Goal: Task Accomplishment & Management: Complete application form

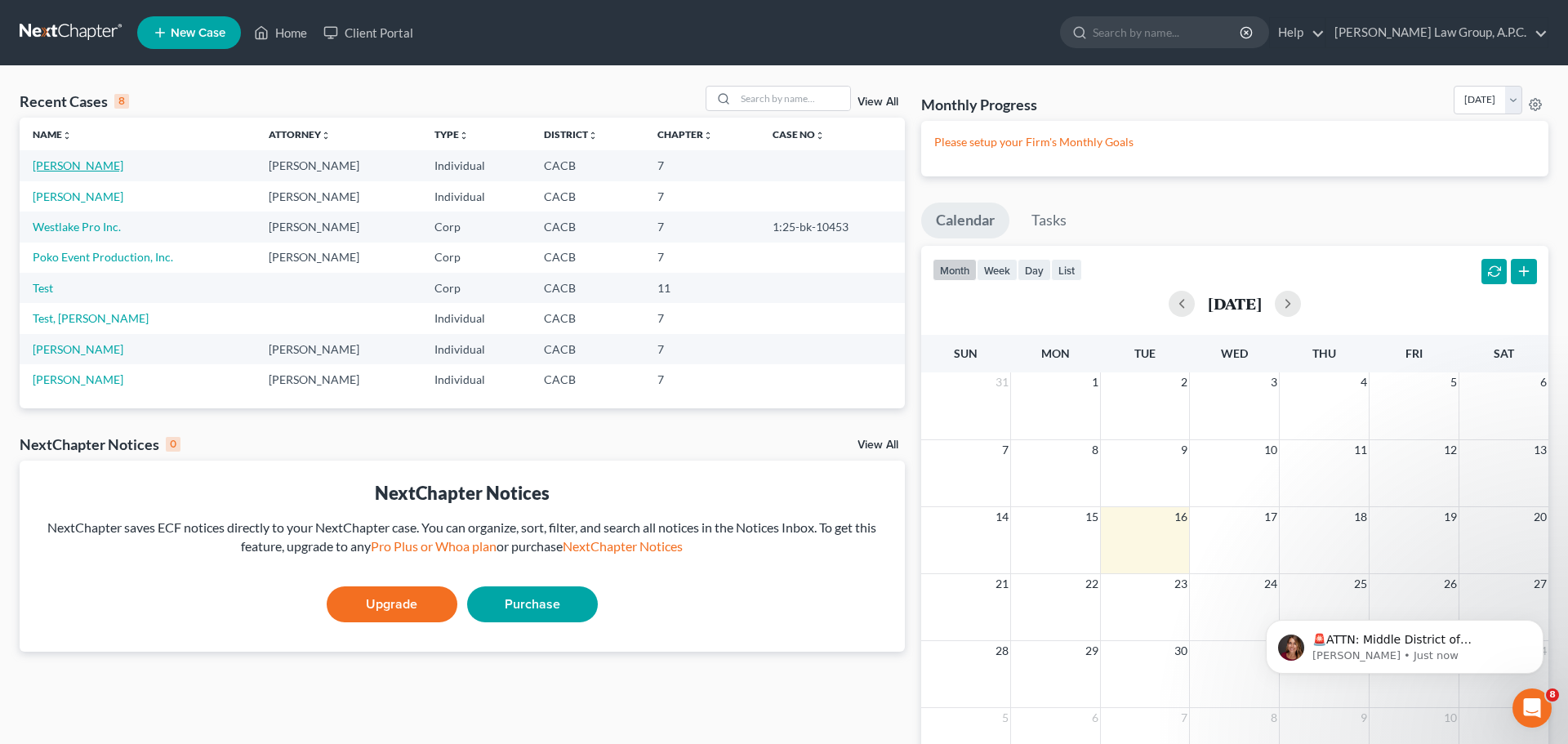
click at [76, 166] on link "[PERSON_NAME]" at bounding box center [78, 165] width 90 height 14
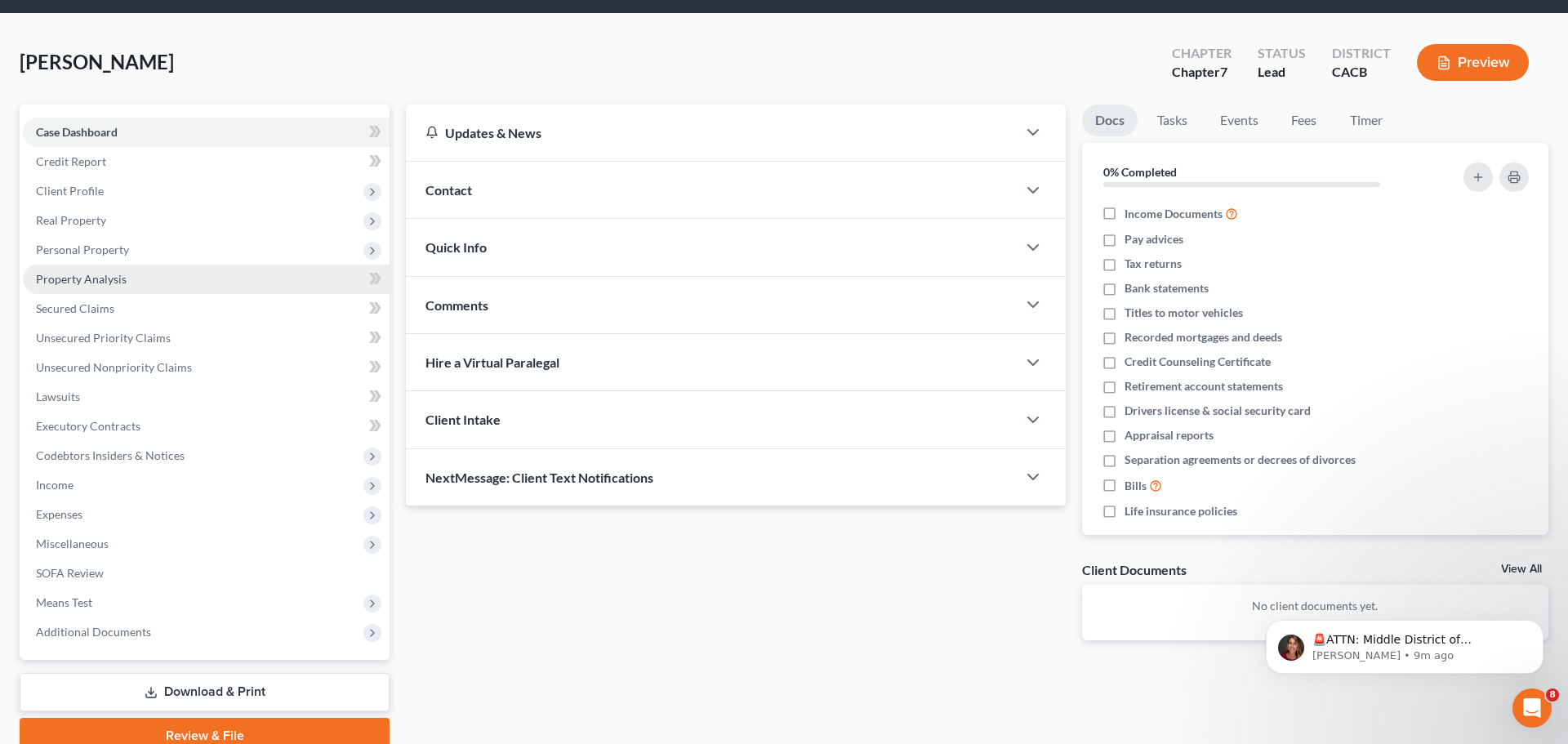
scroll to position [65, 0]
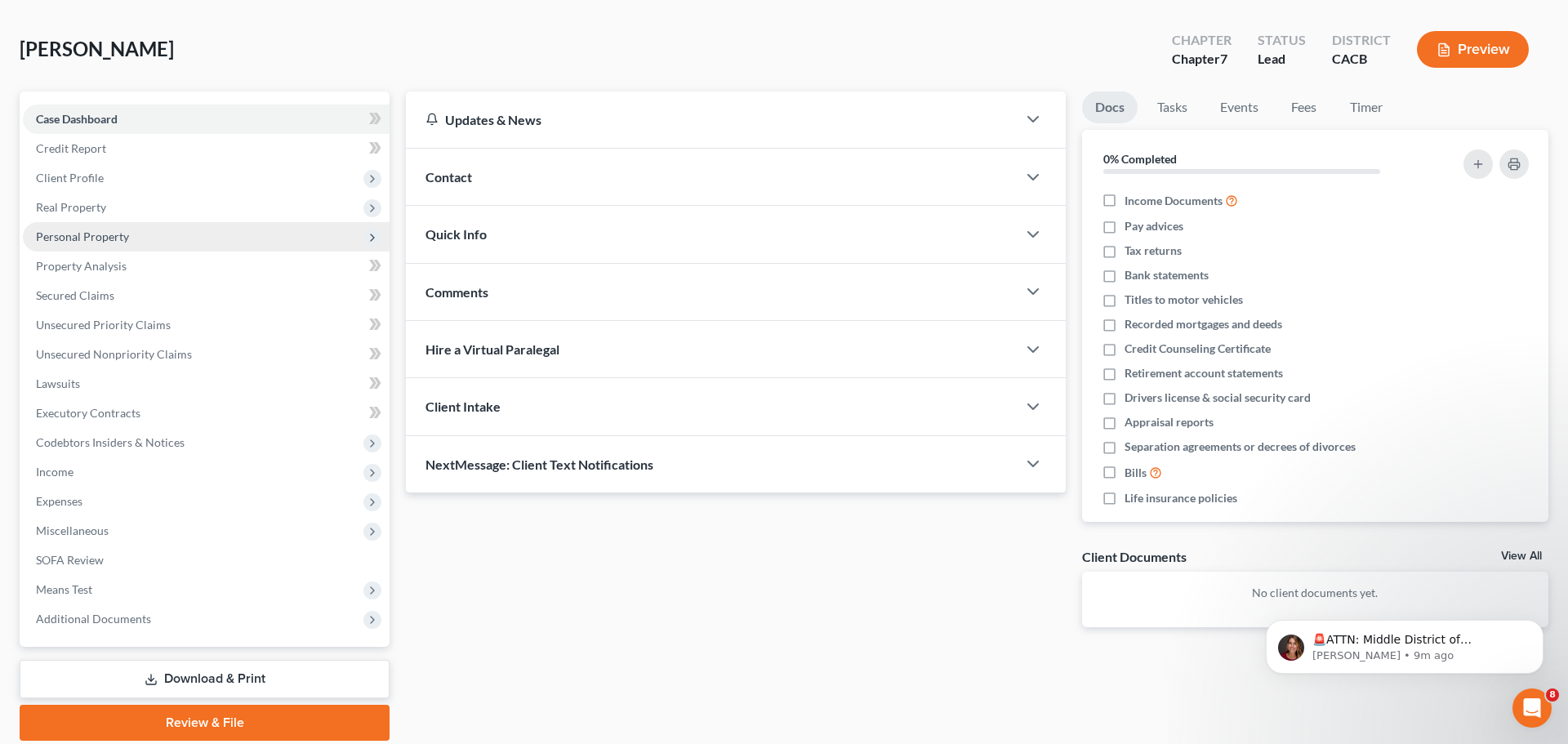
click at [141, 229] on span "Personal Property" at bounding box center [206, 237] width 367 height 30
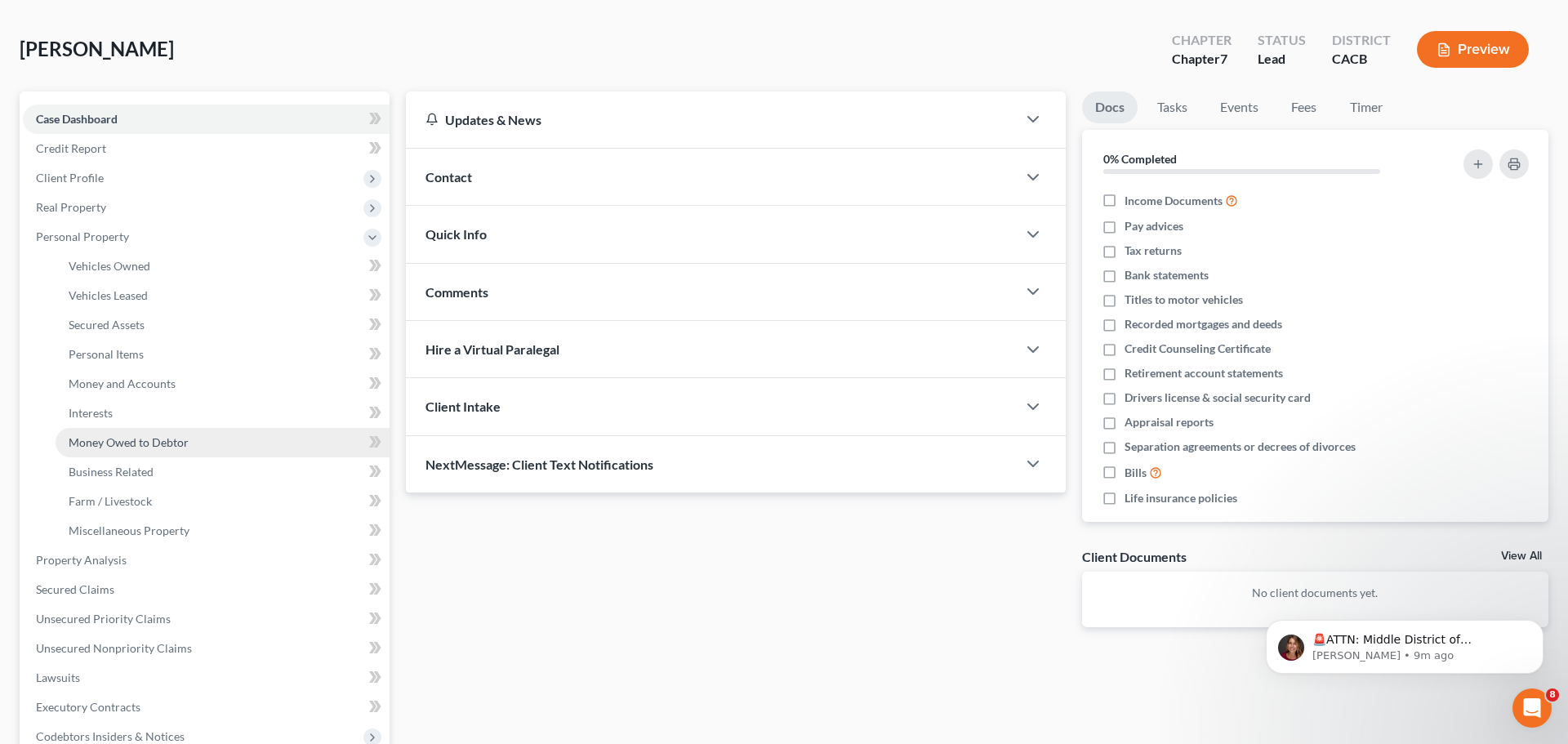
click at [101, 447] on span "Money Owed to Debtor" at bounding box center [128, 442] width 120 height 14
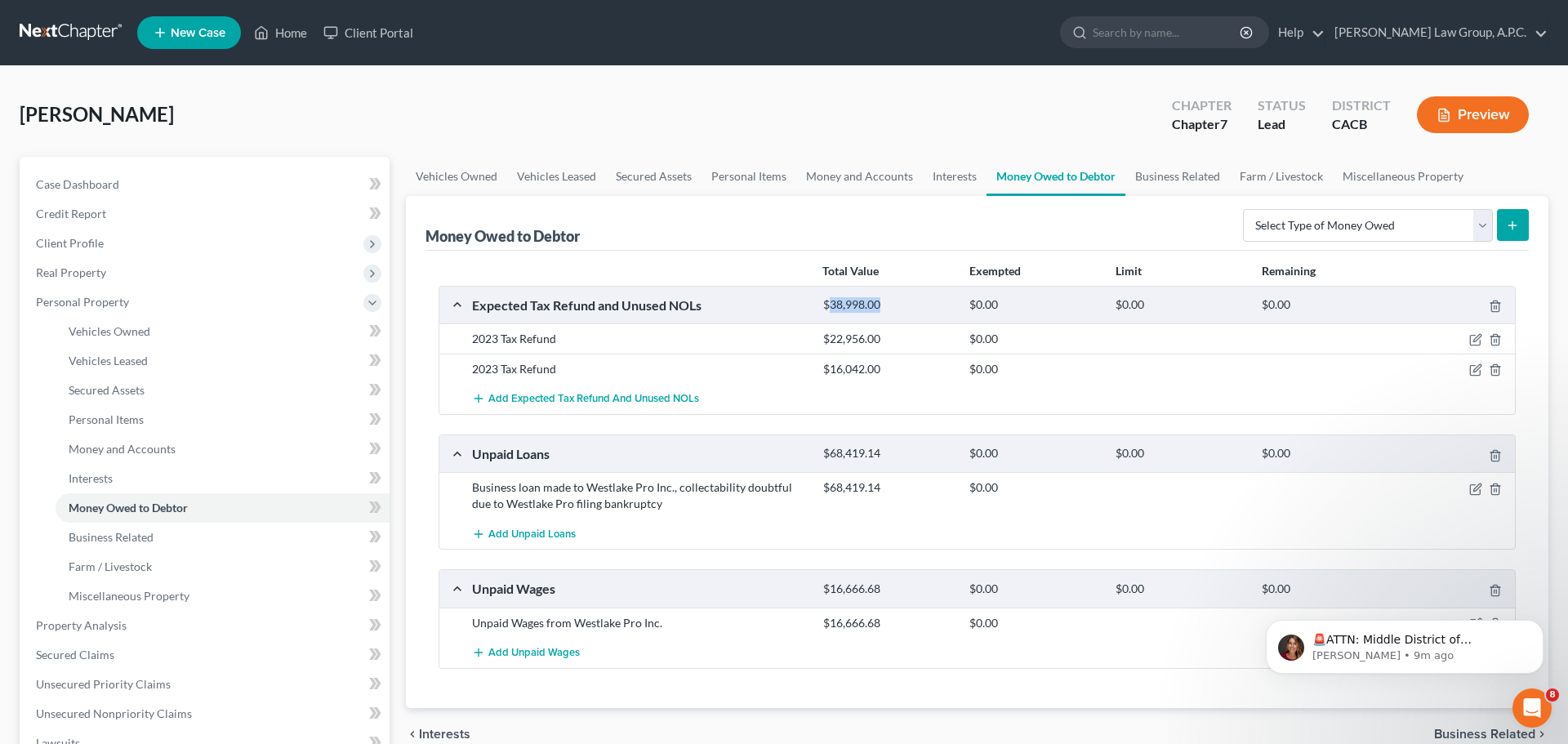
drag, startPoint x: 893, startPoint y: 304, endPoint x: 831, endPoint y: 305, distance: 62.0
click at [831, 305] on div "$38,998.00" at bounding box center [888, 305] width 146 height 16
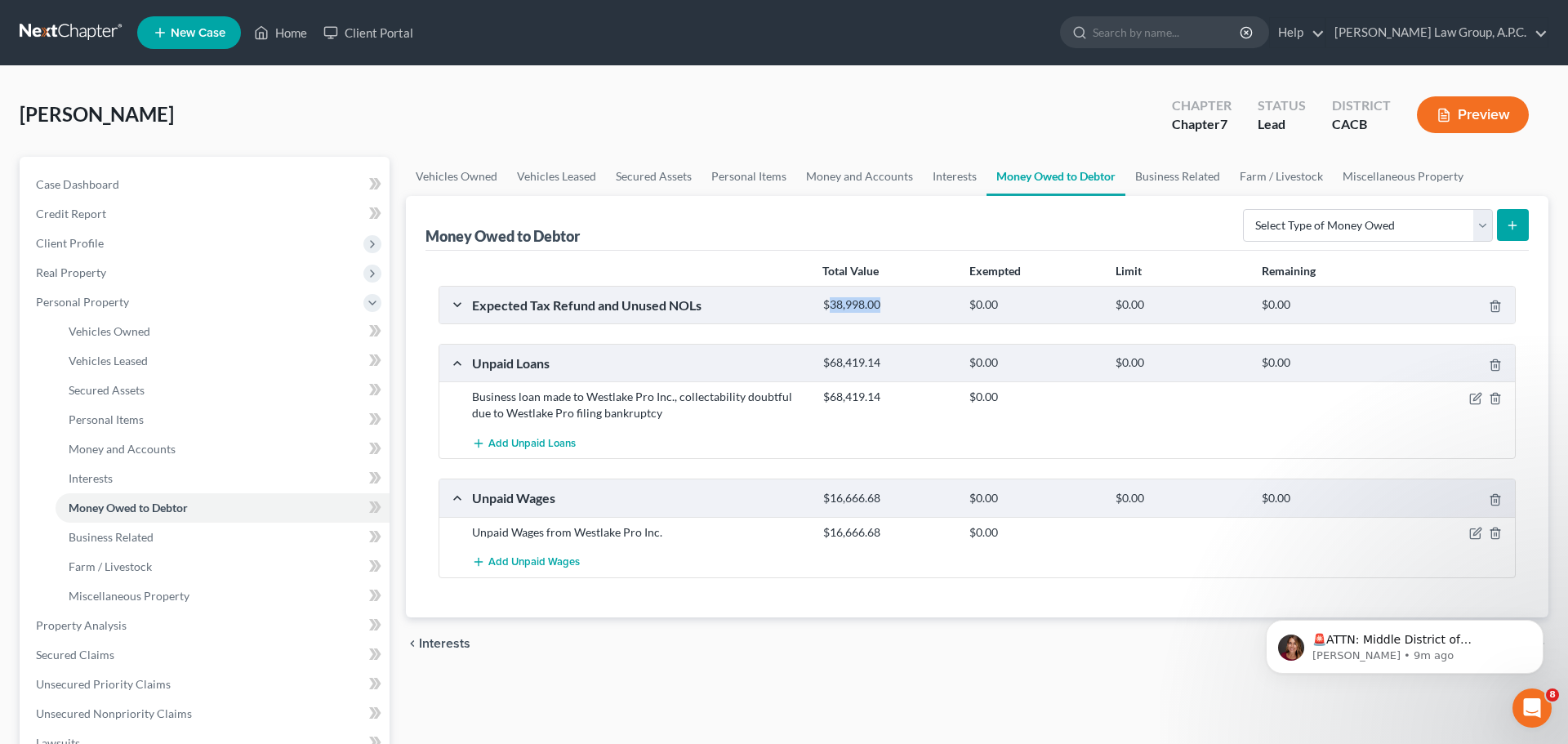
copy div "38,998.00"
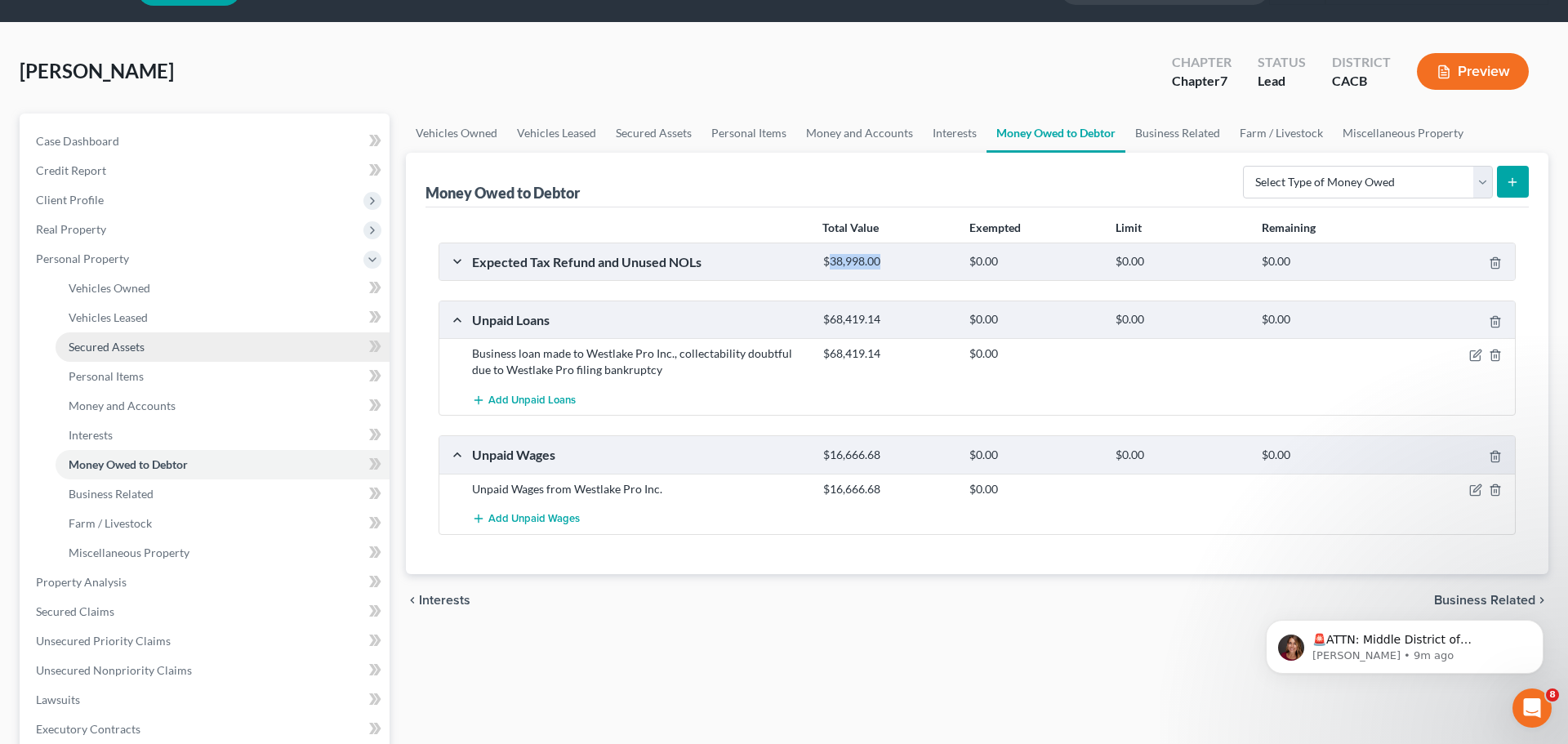
scroll to position [48, 0]
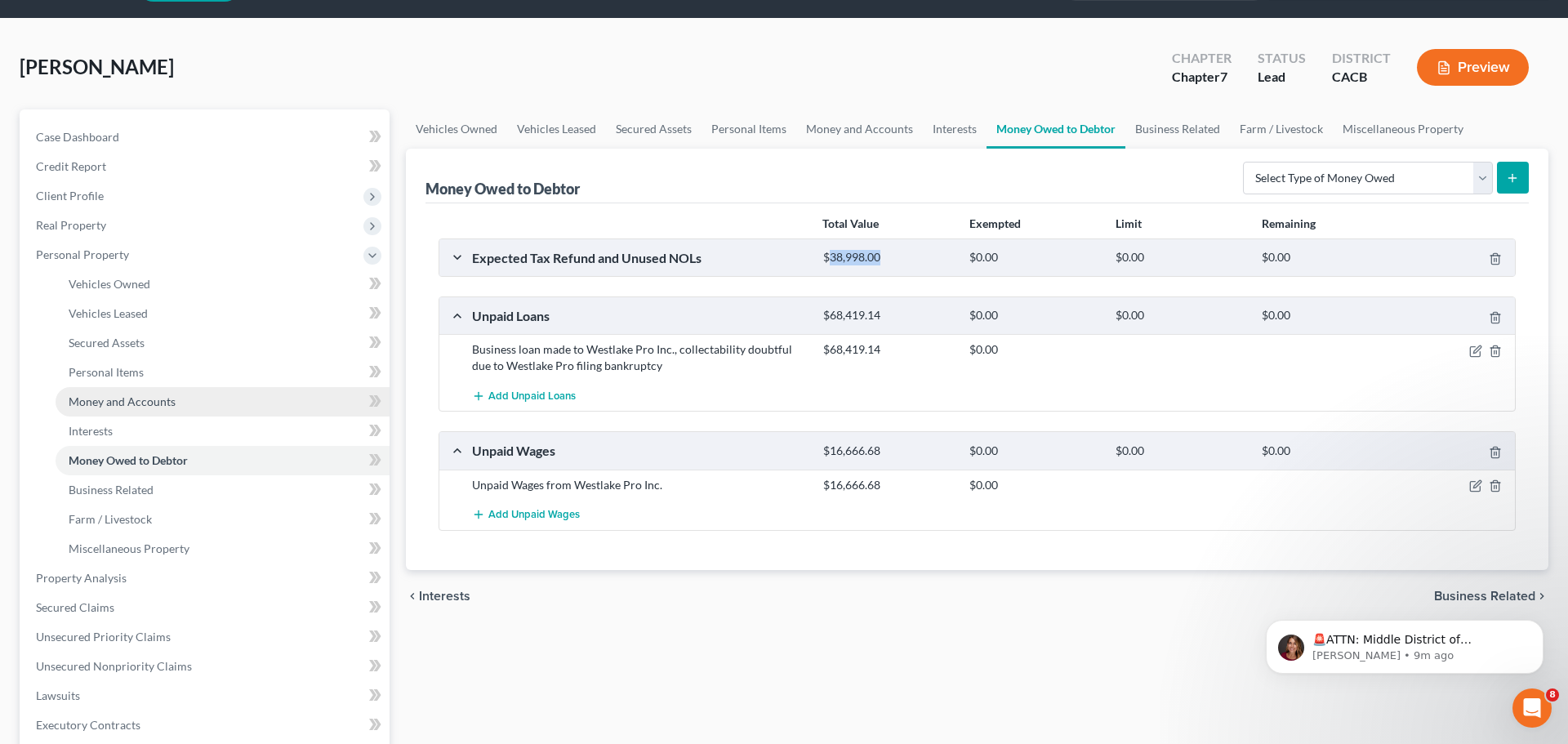
click at [119, 402] on span "Money and Accounts" at bounding box center [122, 401] width 107 height 14
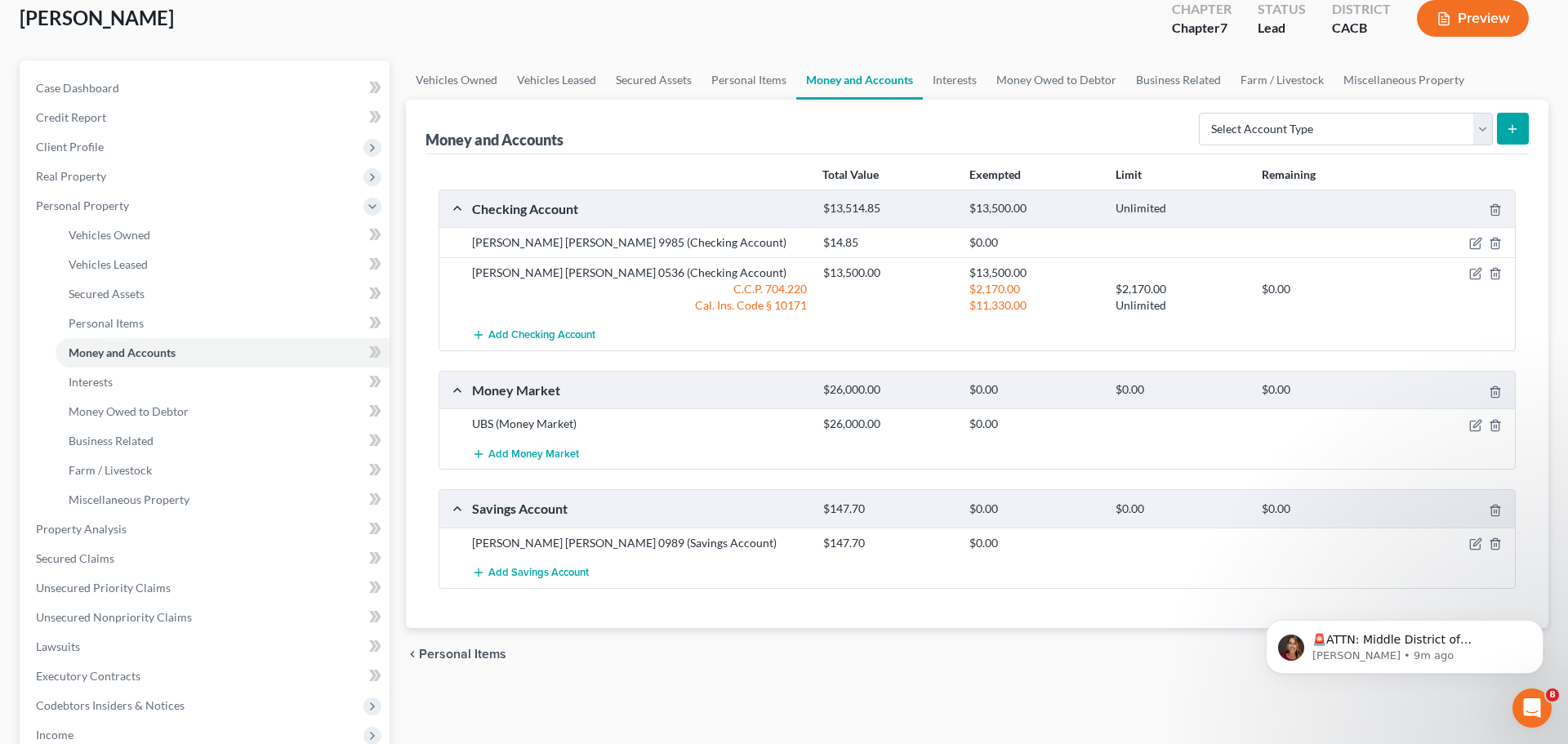
scroll to position [89, 0]
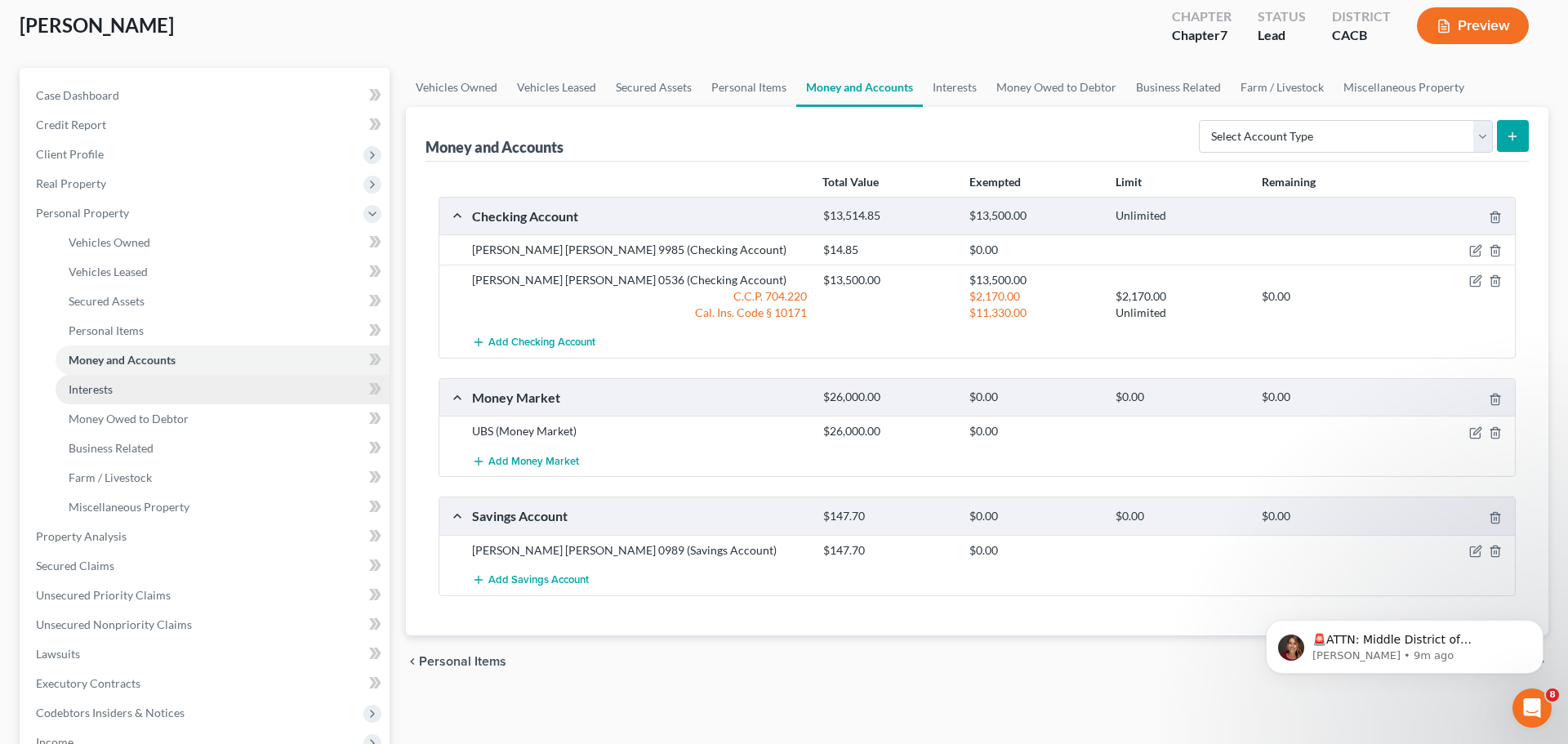
click at [90, 390] on span "Interests" at bounding box center [90, 388] width 44 height 14
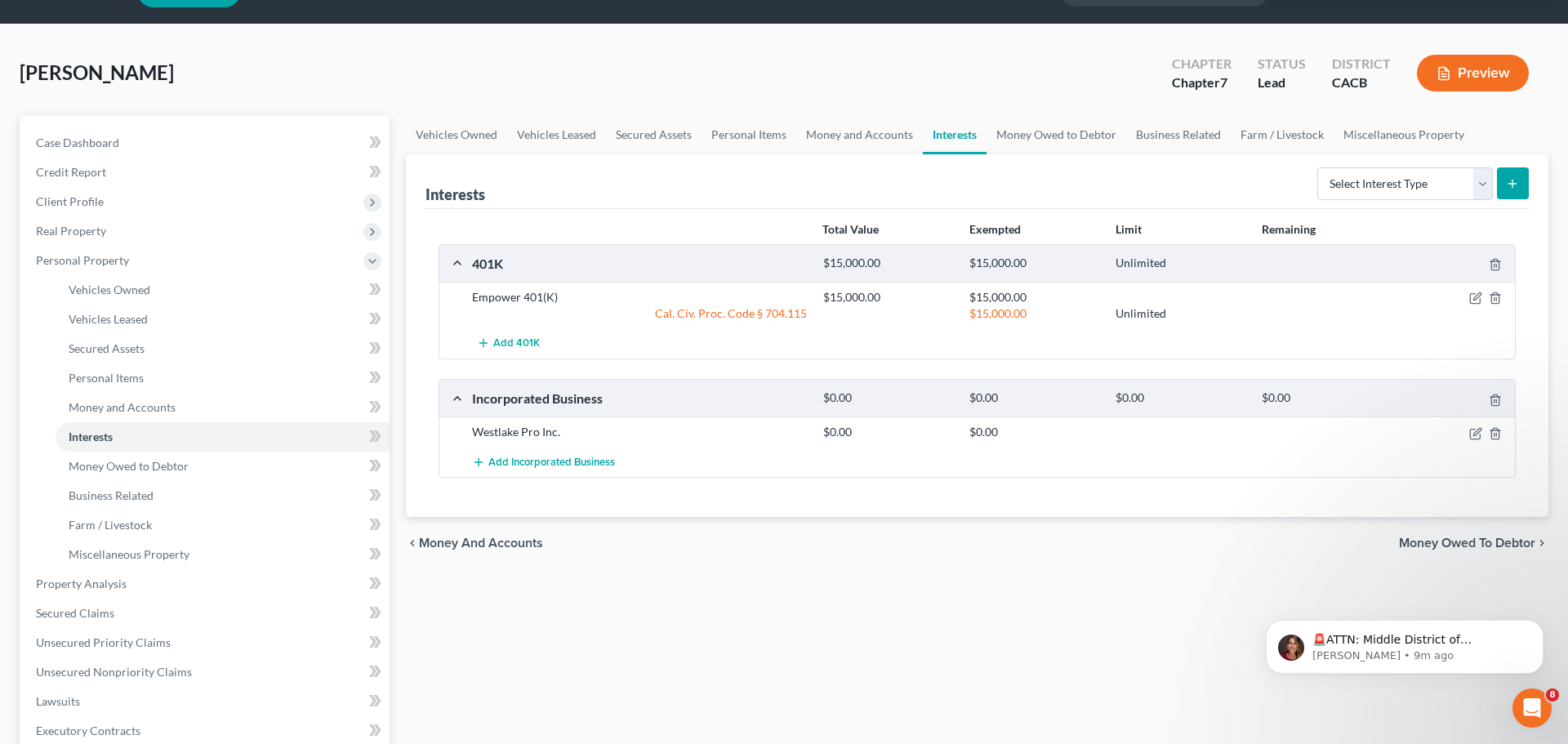
scroll to position [68, 0]
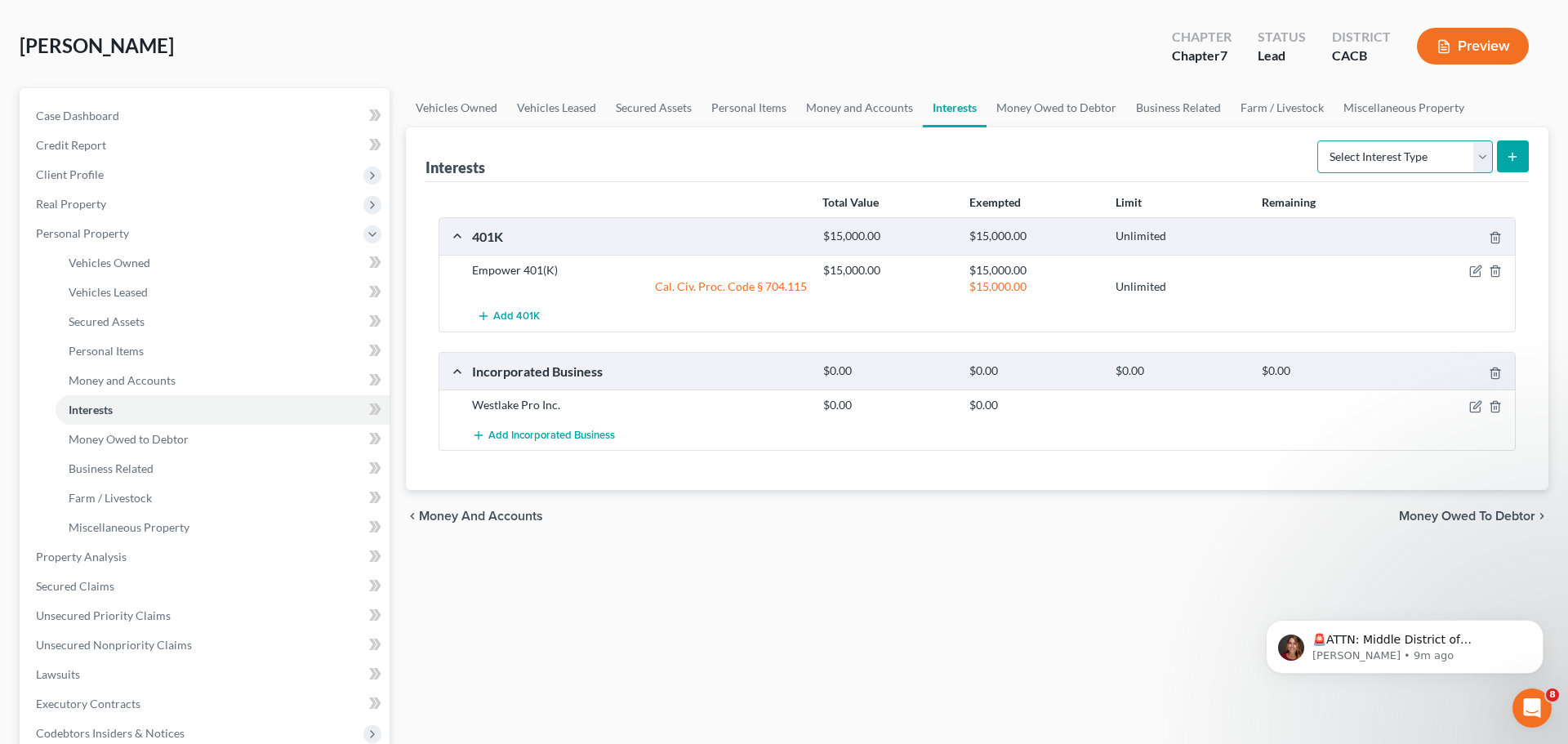
select select "ira"
click at [1520, 157] on button "submit" at bounding box center [1512, 156] width 32 height 32
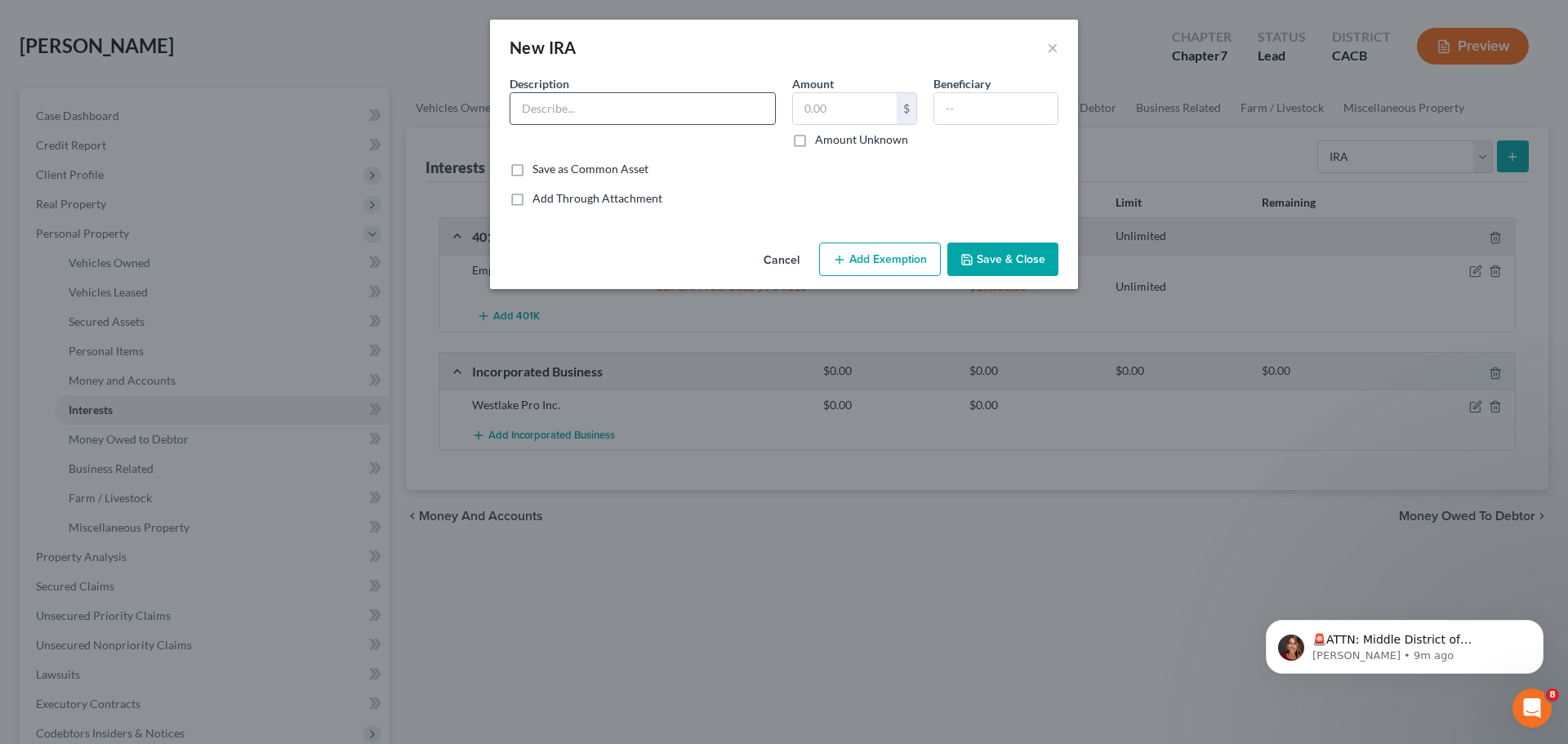
click at [676, 111] on input "text" at bounding box center [643, 109] width 265 height 31
type input "IRA"
paste input "38,998.00"
type input "38,998.00"
click at [902, 264] on button "Add Exemption" at bounding box center [879, 260] width 122 height 35
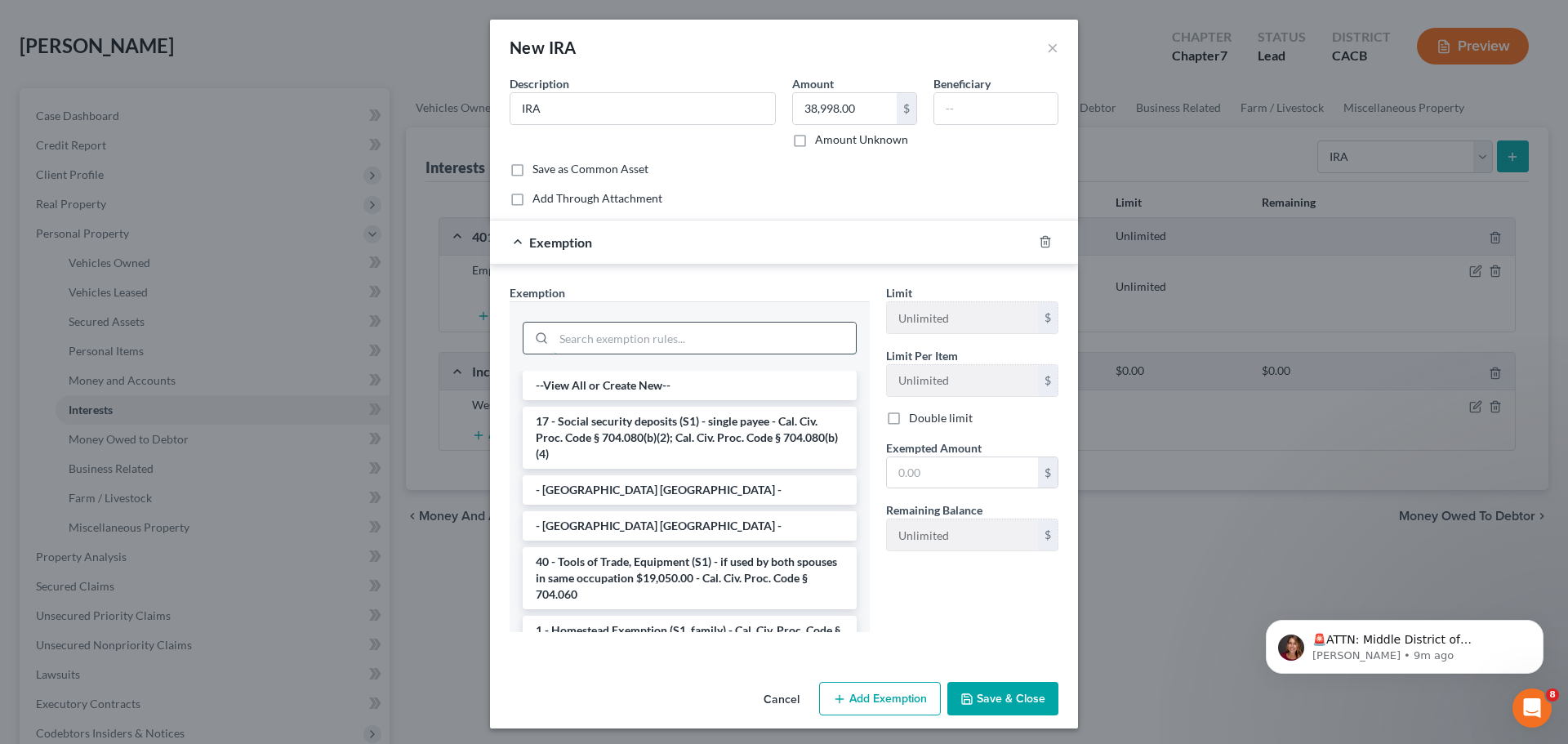
click at [697, 332] on input "search" at bounding box center [704, 338] width 302 height 31
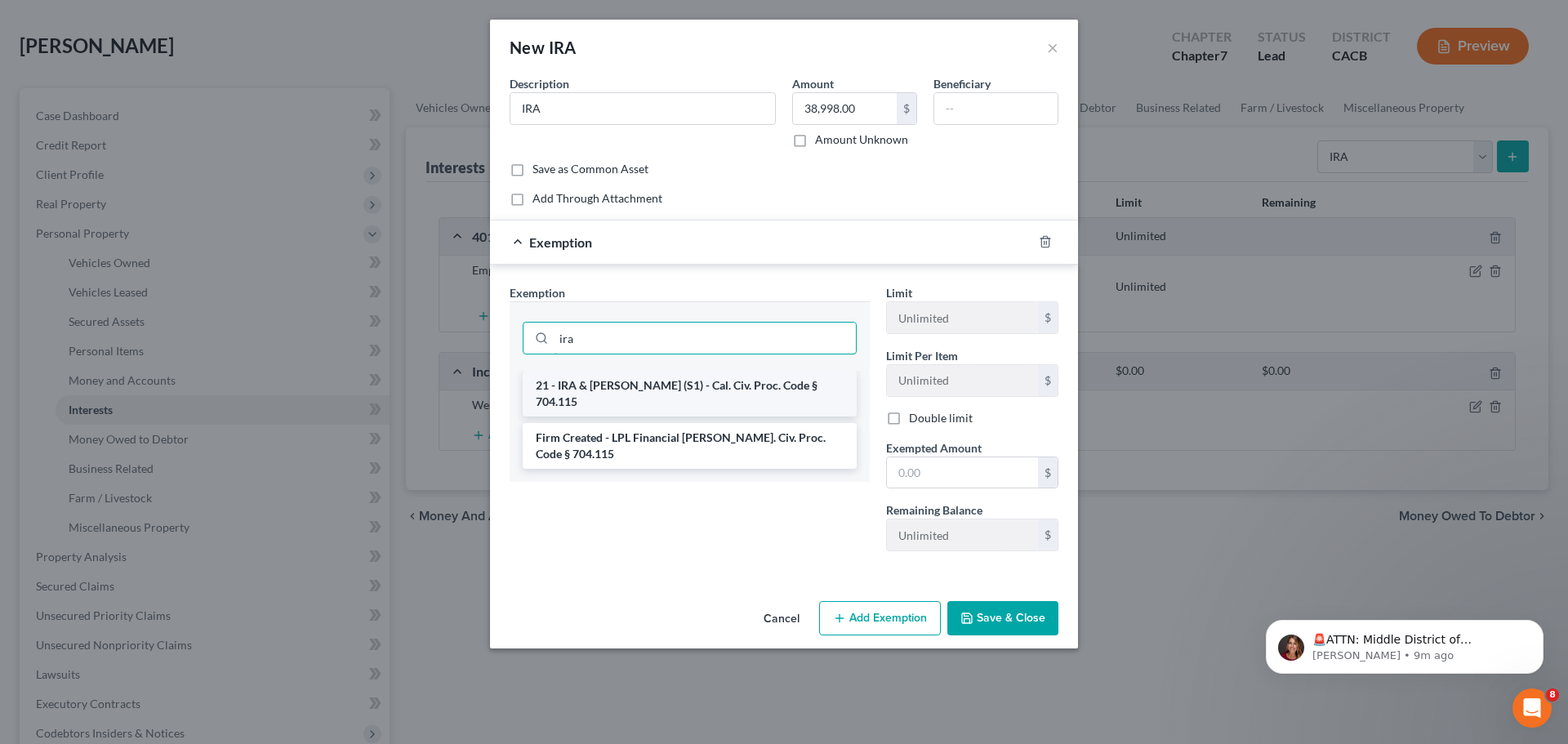
type input "ira"
click at [703, 388] on li "21 - IRA & [PERSON_NAME] (S1) - Cal. Civ. Proc. Code § 704.115" at bounding box center [689, 394] width 334 height 46
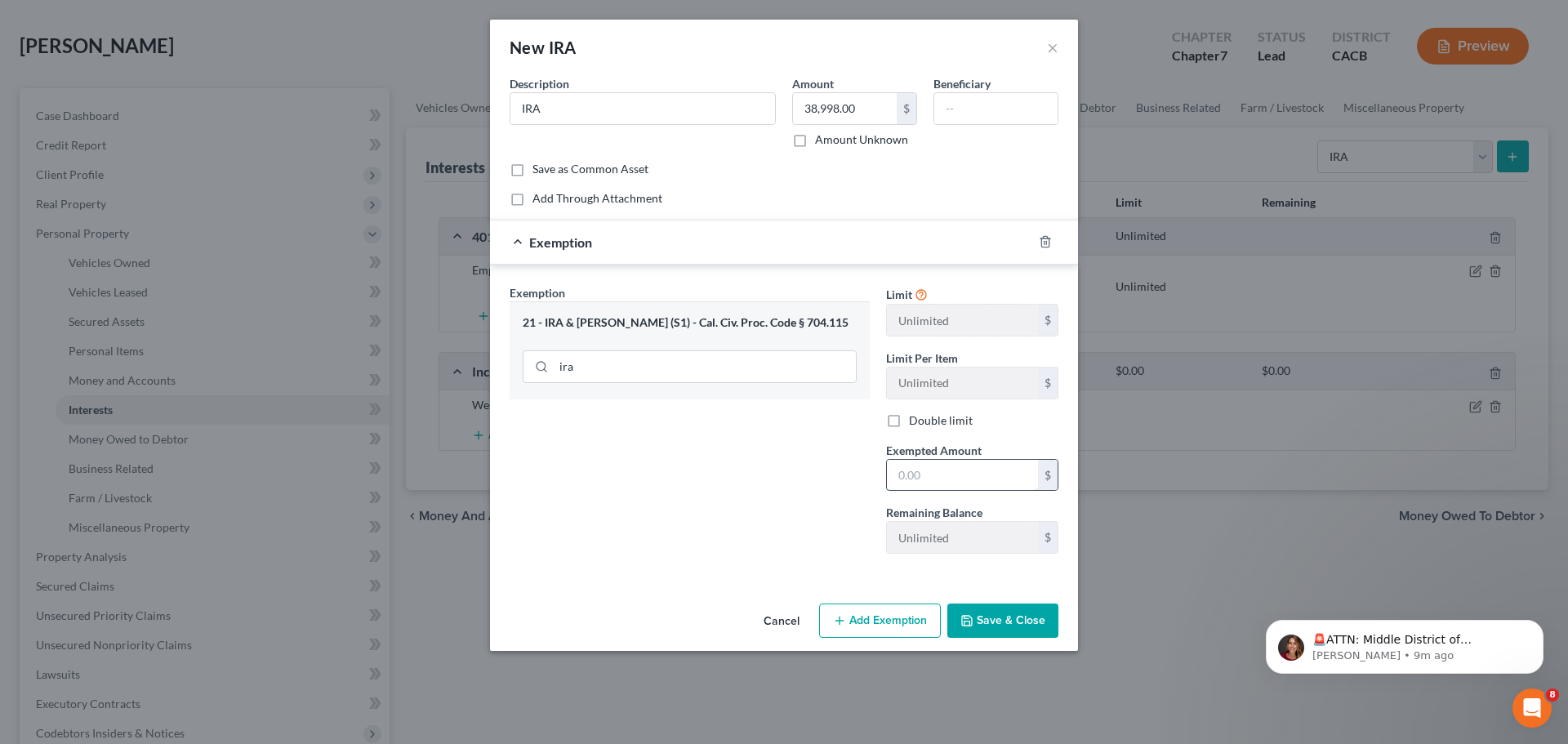
click at [917, 479] on input "text" at bounding box center [963, 476] width 151 height 31
paste input "38,998.00"
type input "38,998.00"
click at [1003, 623] on button "Save & Close" at bounding box center [1002, 621] width 111 height 35
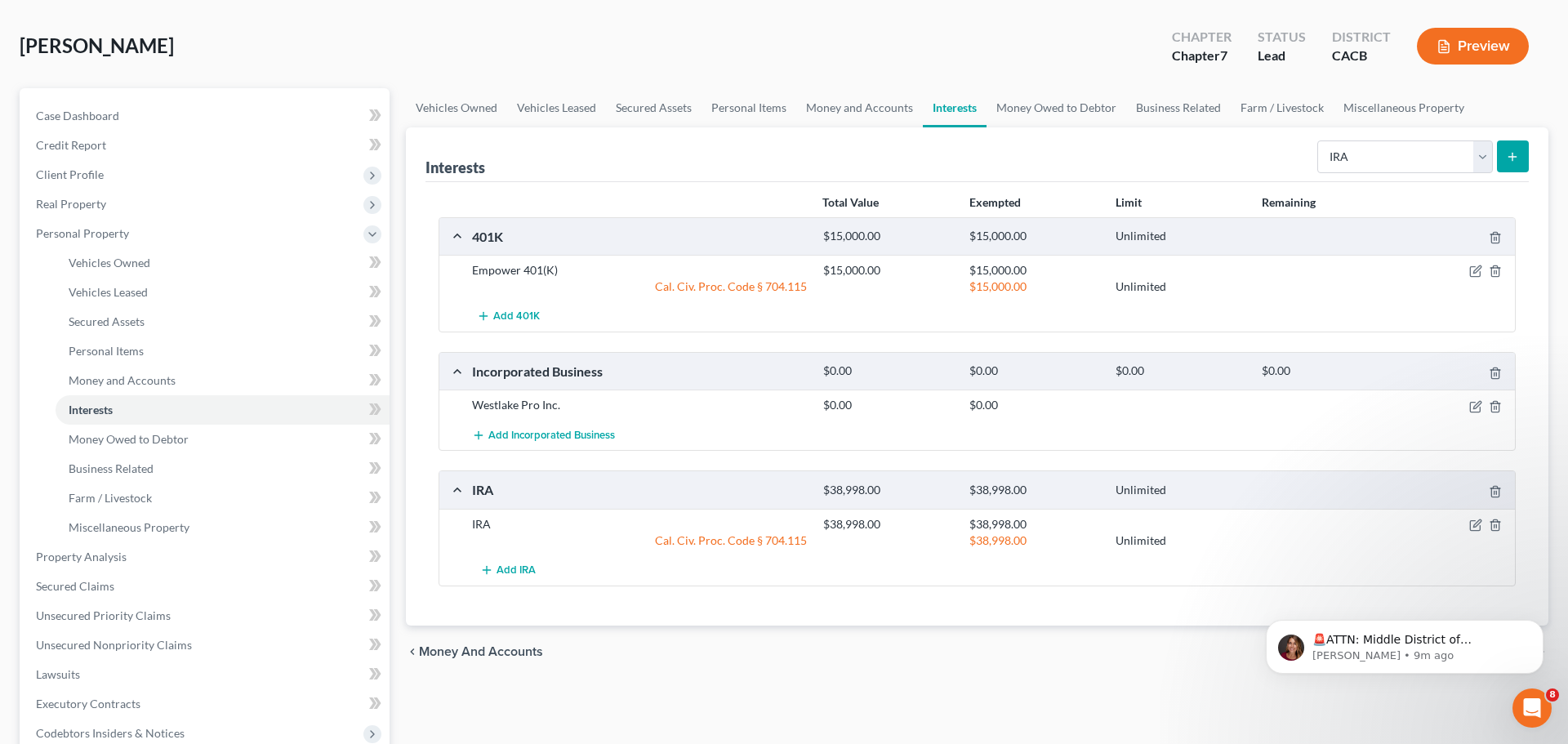
scroll to position [77, 0]
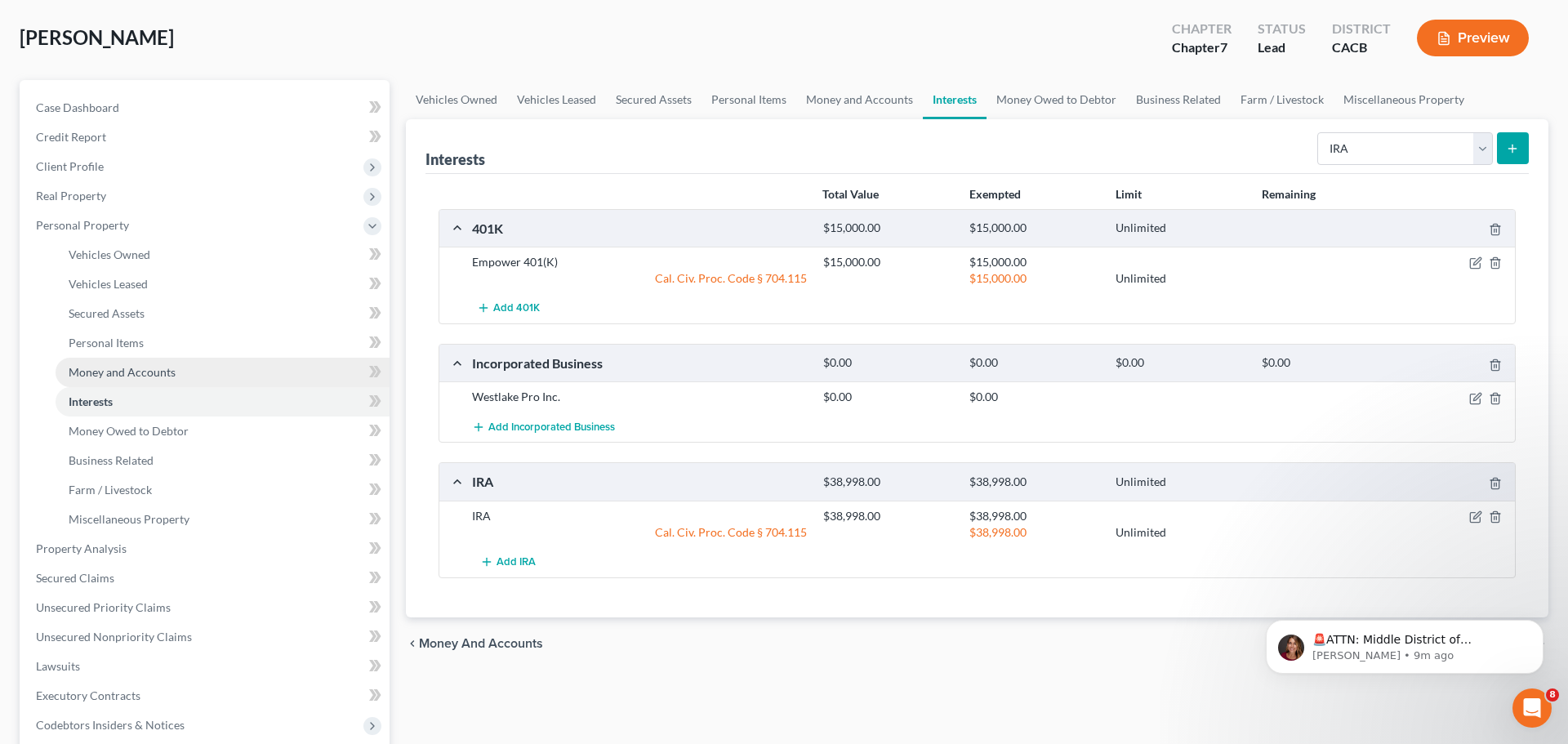
click at [173, 372] on span "Money and Accounts" at bounding box center [122, 372] width 107 height 14
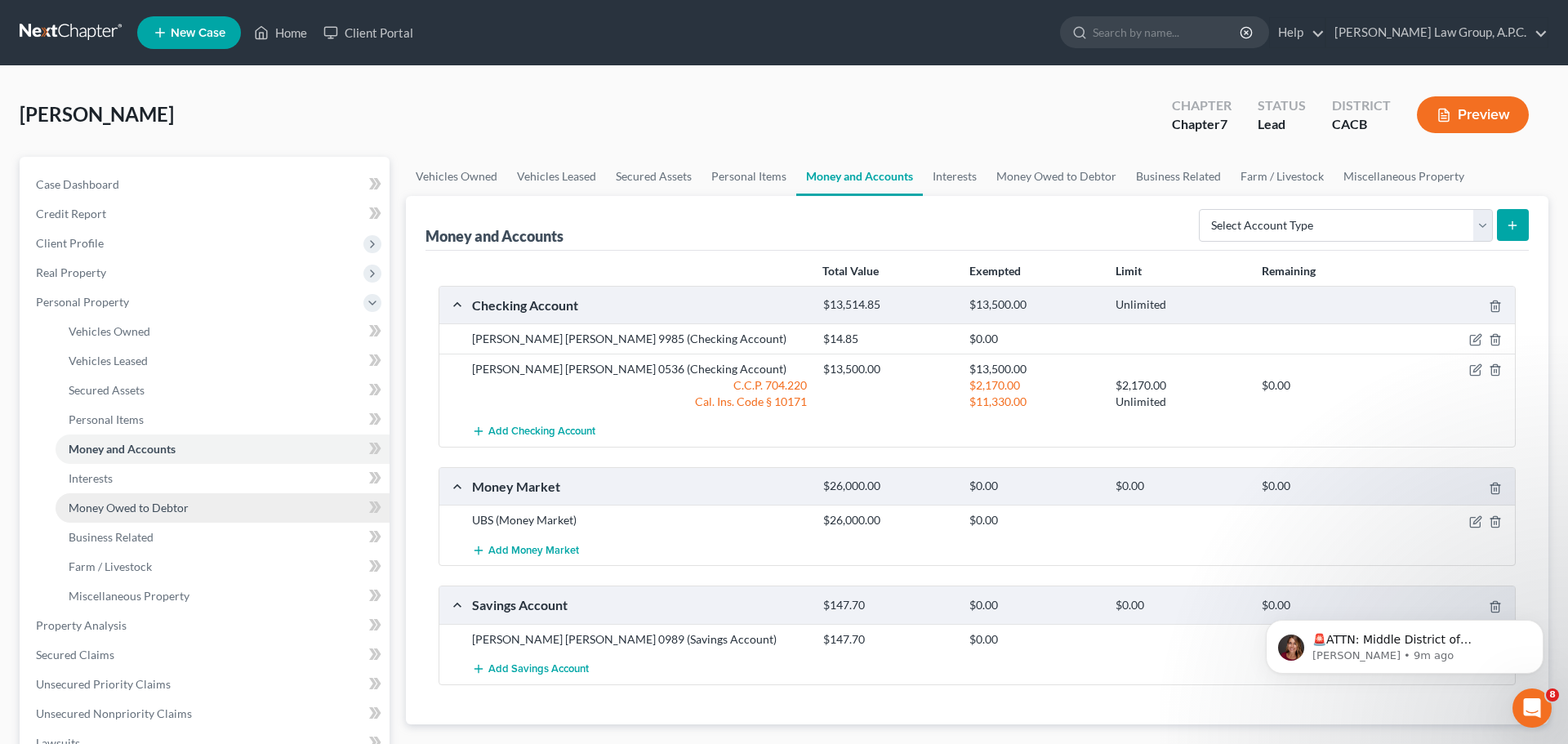
click at [142, 513] on span "Money Owed to Debtor" at bounding box center [128, 507] width 120 height 14
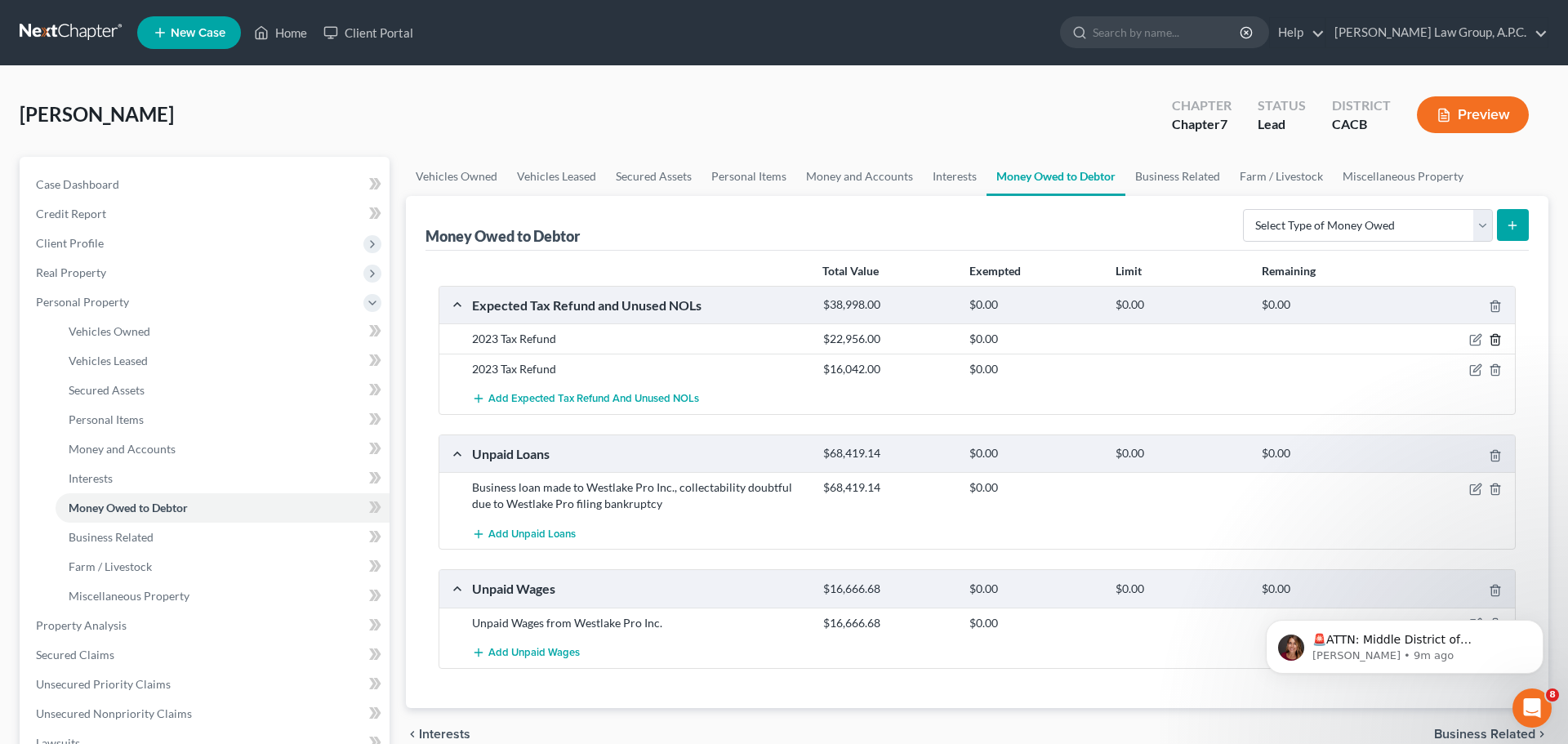
click at [1498, 339] on icon "button" at bounding box center [1494, 340] width 7 height 11
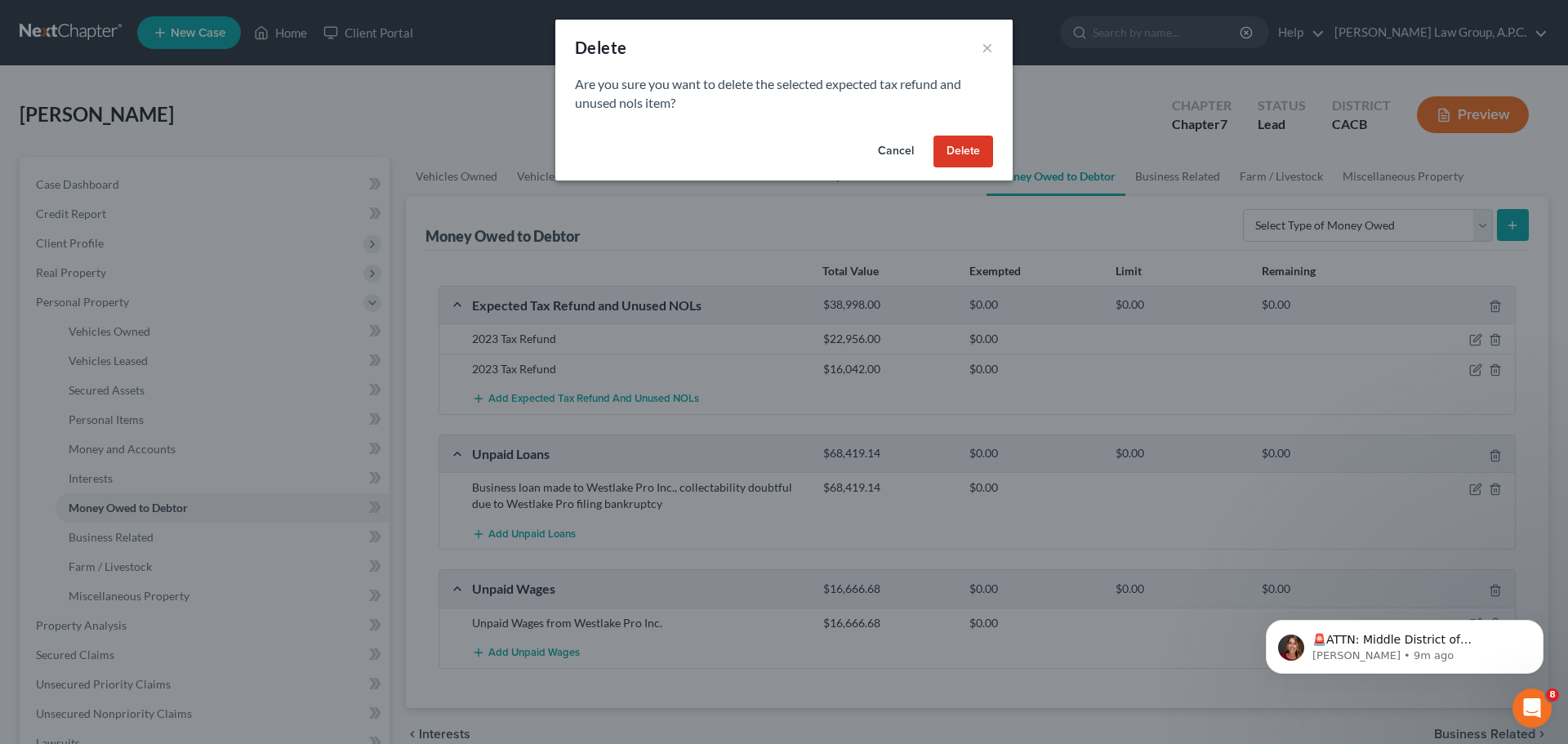
click at [970, 160] on button "Delete" at bounding box center [963, 152] width 59 height 33
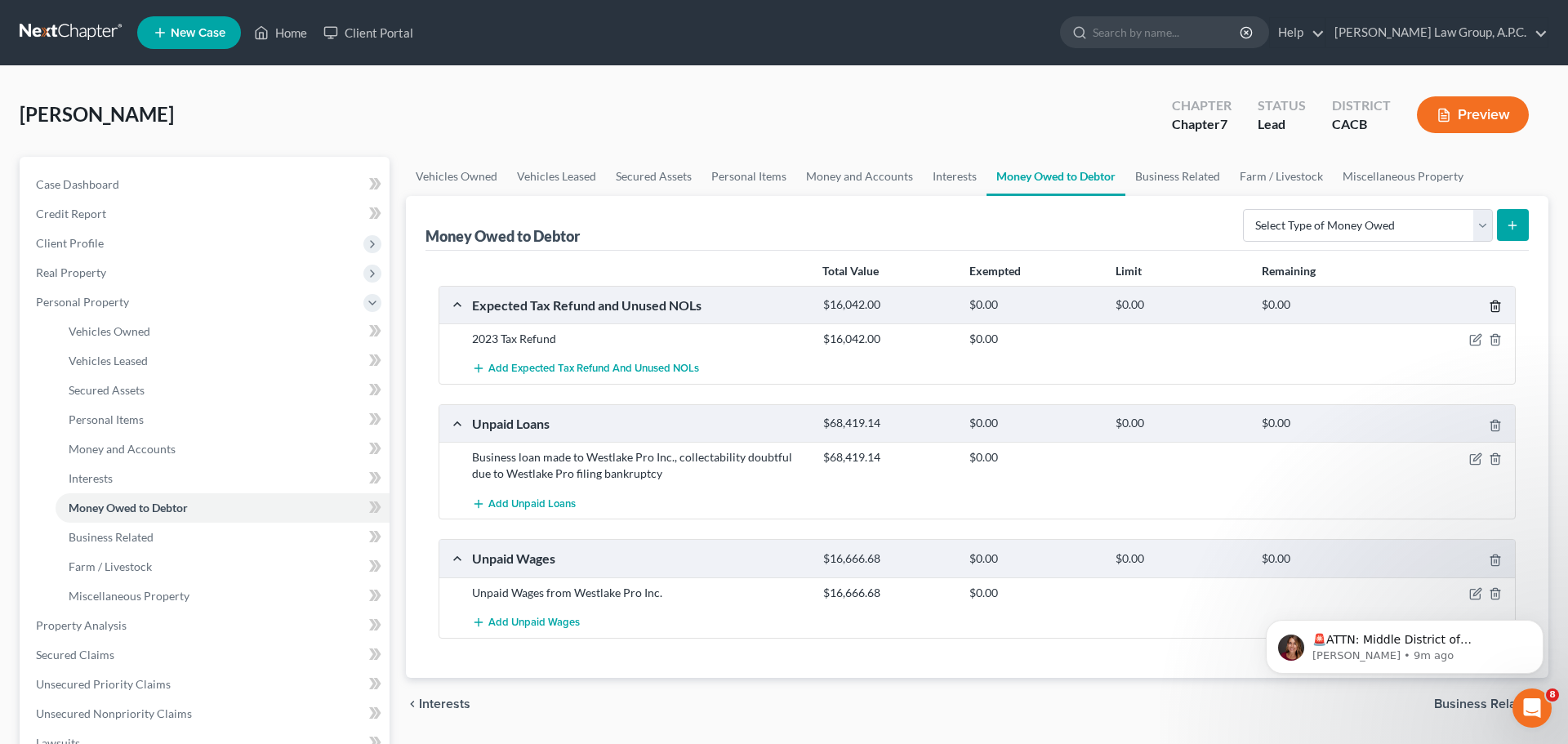
click at [1494, 307] on line "button" at bounding box center [1494, 308] width 0 height 3
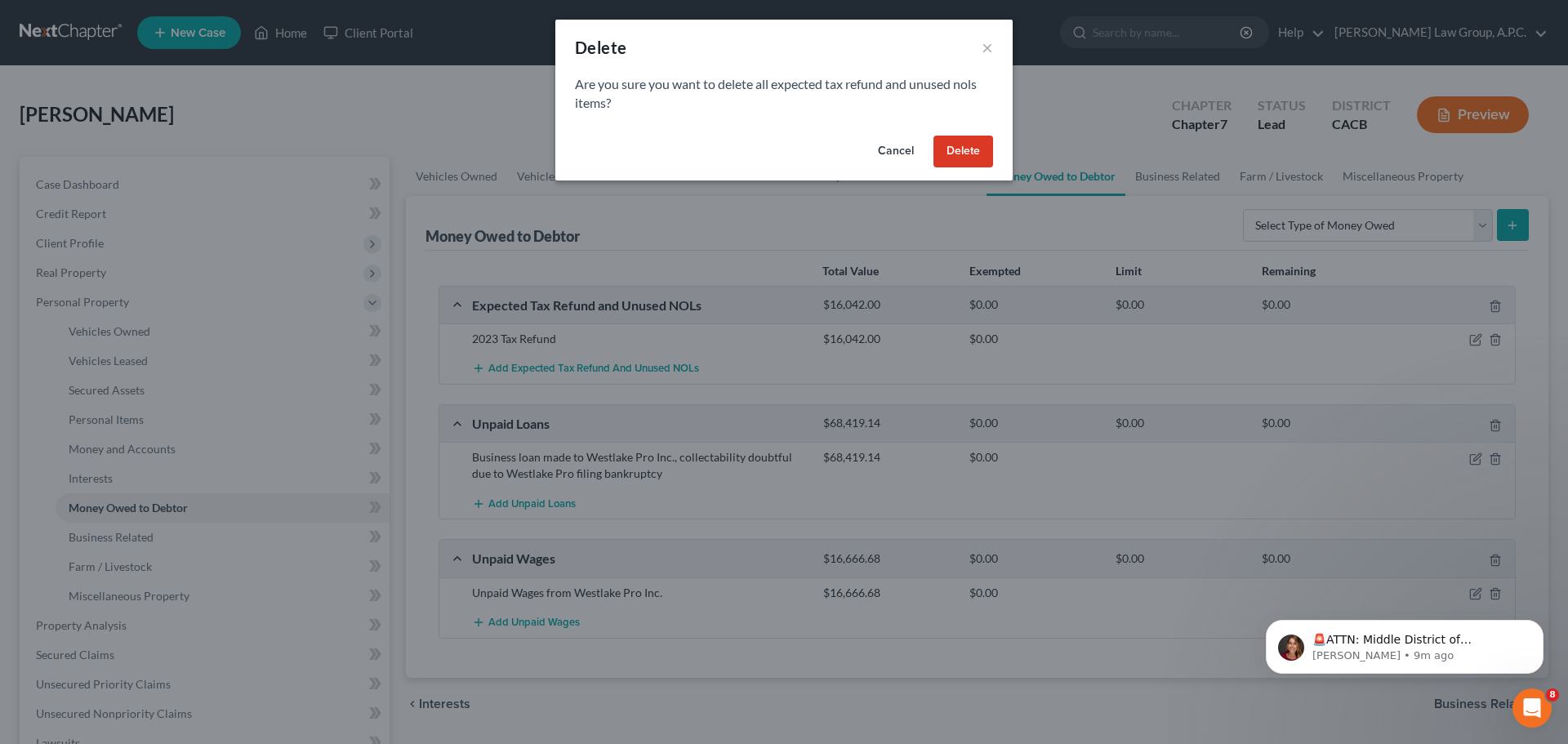
click at [976, 158] on button "Delete" at bounding box center [963, 152] width 59 height 33
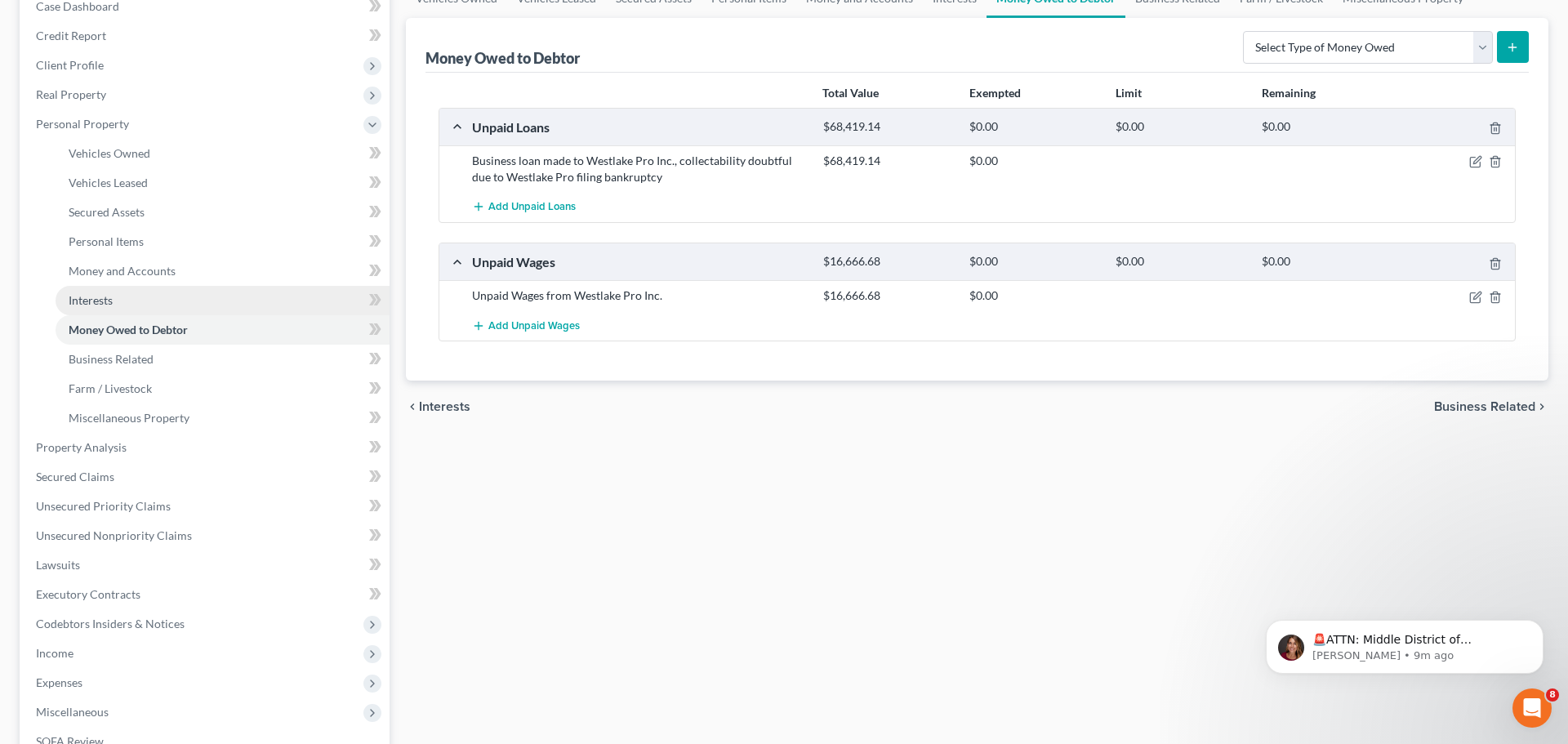
scroll to position [179, 0]
click at [97, 295] on span "Interests" at bounding box center [90, 299] width 44 height 14
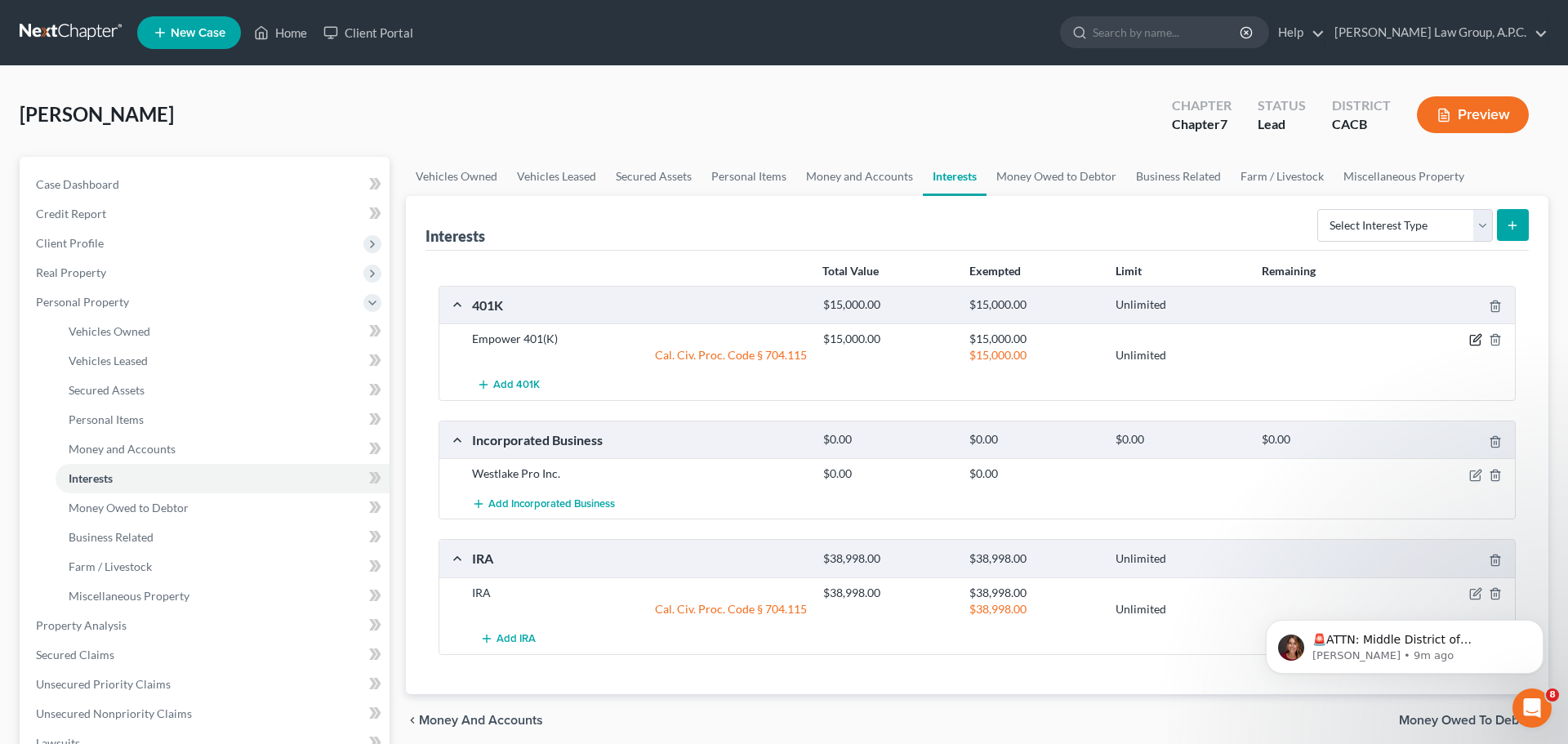
click at [1476, 338] on icon "button" at bounding box center [1476, 340] width 13 height 13
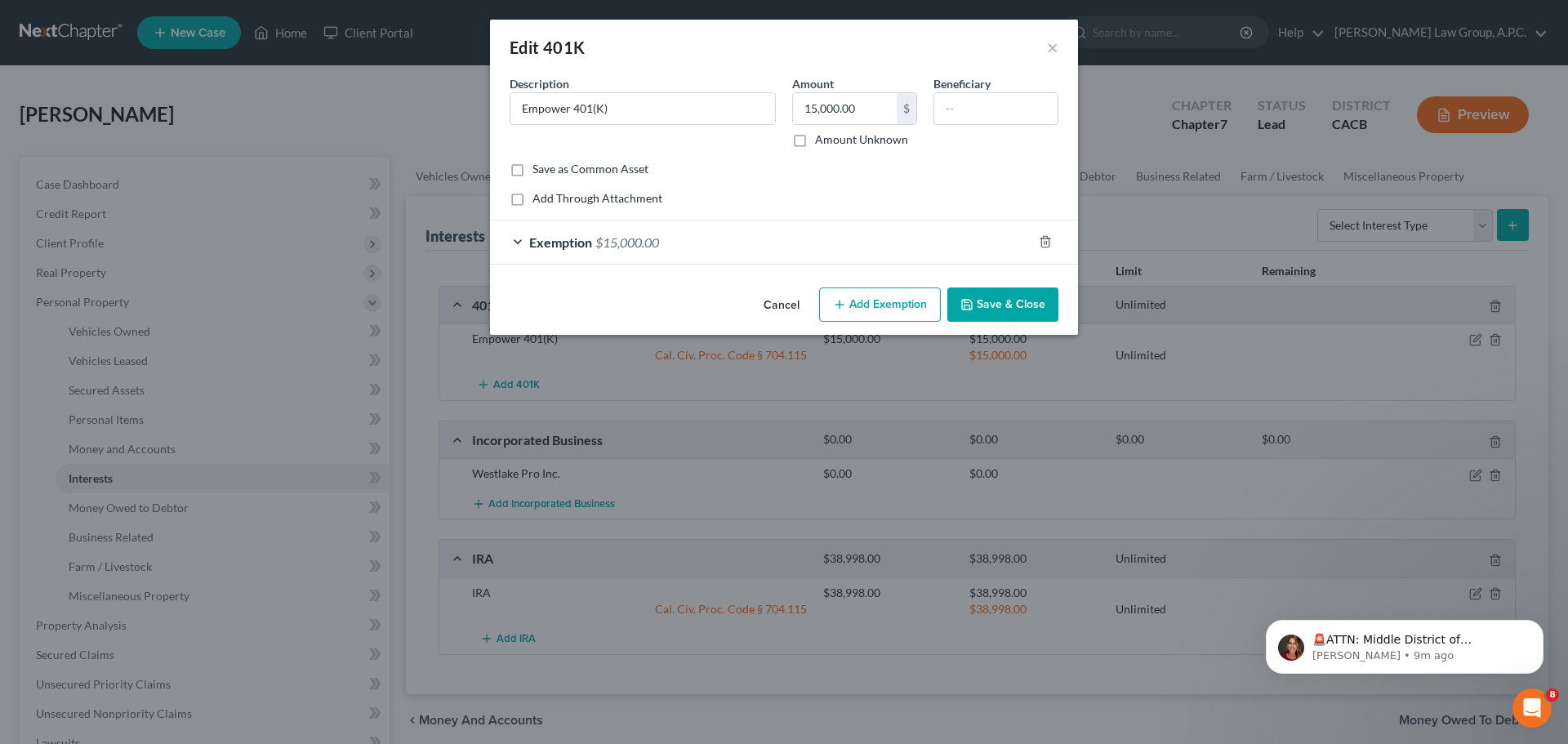
click at [776, 297] on button "Cancel" at bounding box center [781, 305] width 62 height 33
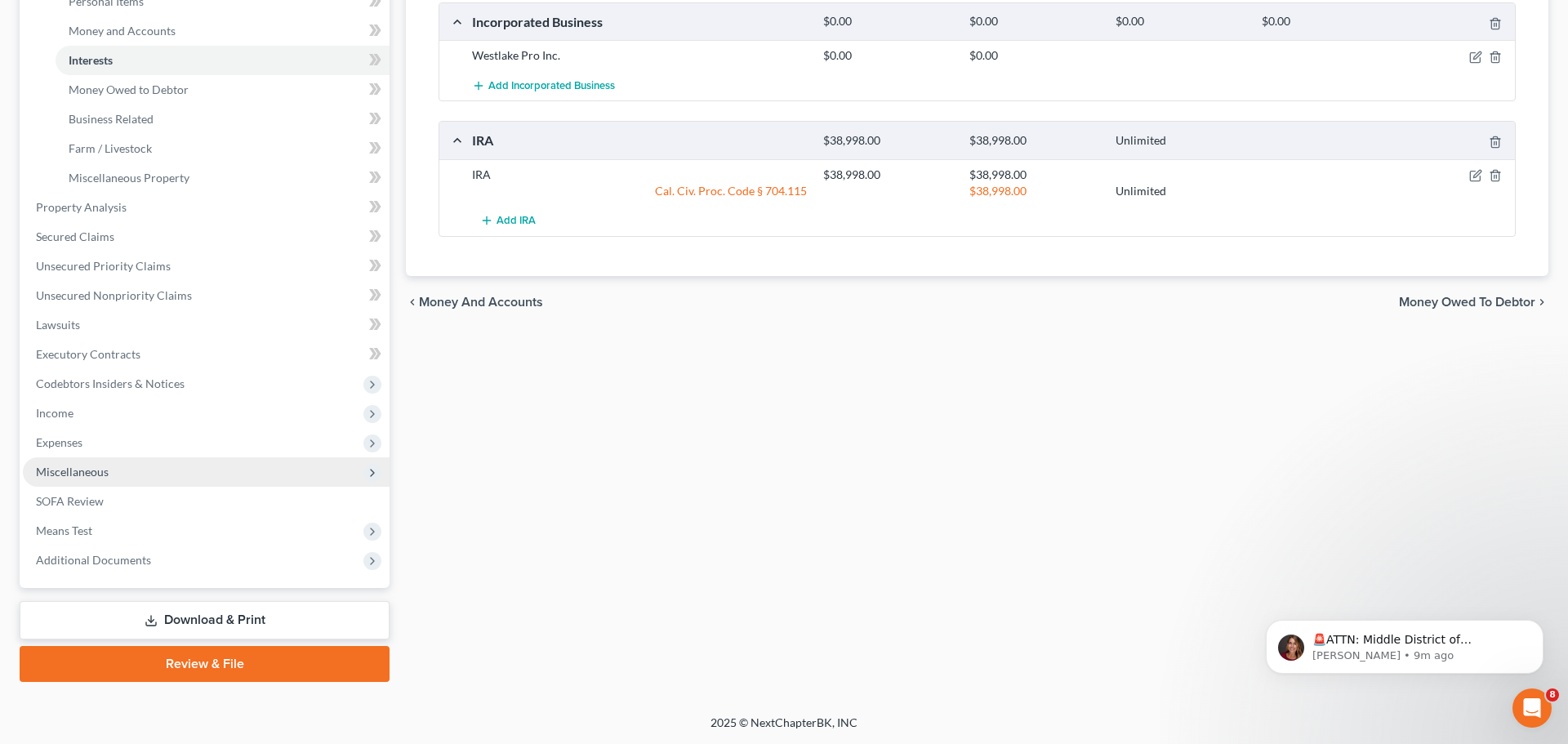
scroll to position [418, 0]
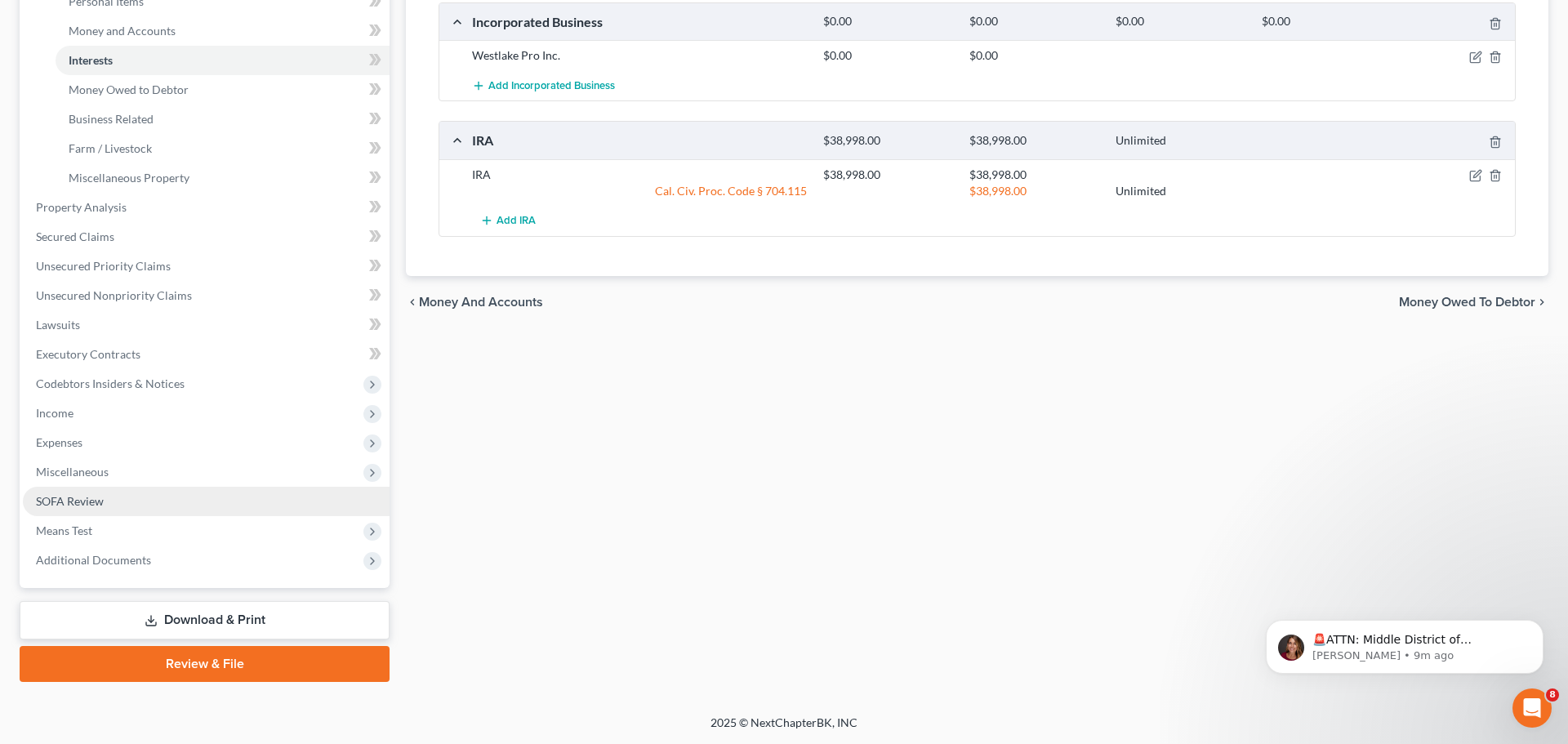
click at [90, 498] on span "SOFA Review" at bounding box center [70, 500] width 67 height 14
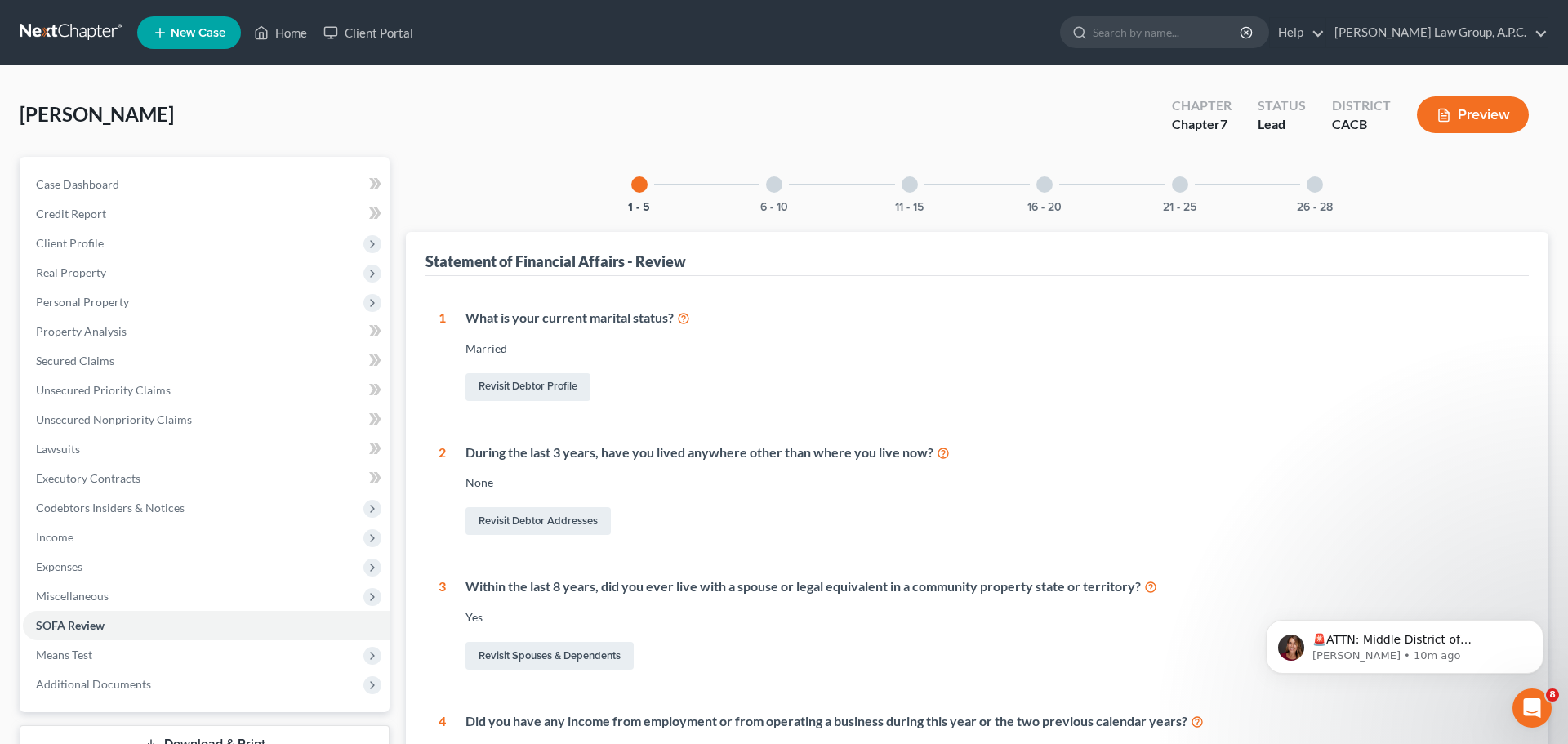
click at [763, 197] on div "6 - 10" at bounding box center [773, 184] width 55 height 55
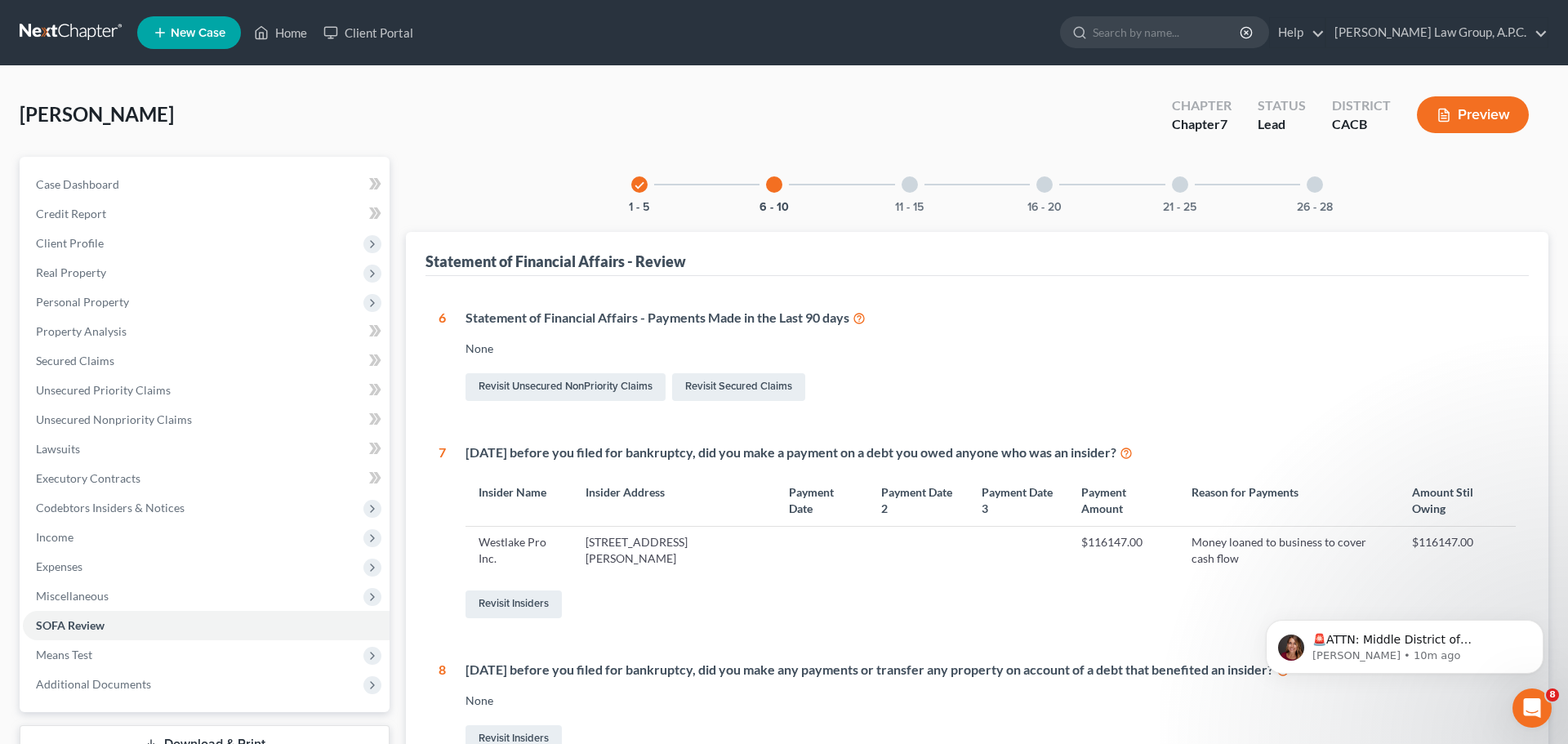
click at [921, 191] on div "11 - 15" at bounding box center [909, 184] width 55 height 55
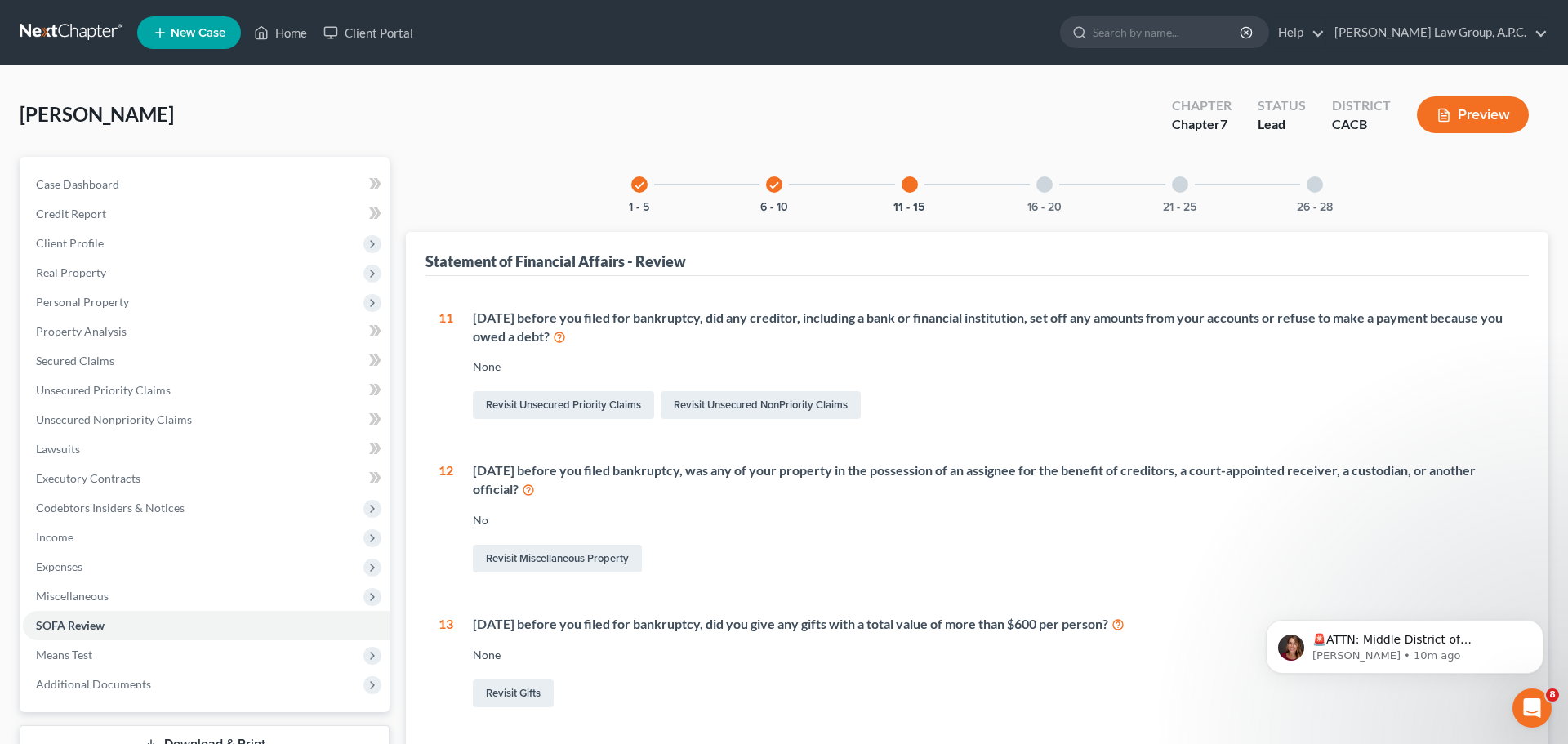
drag, startPoint x: 1053, startPoint y: 185, endPoint x: 1024, endPoint y: 249, distance: 70.3
click at [1053, 185] on div "16 - 20" at bounding box center [1044, 184] width 55 height 55
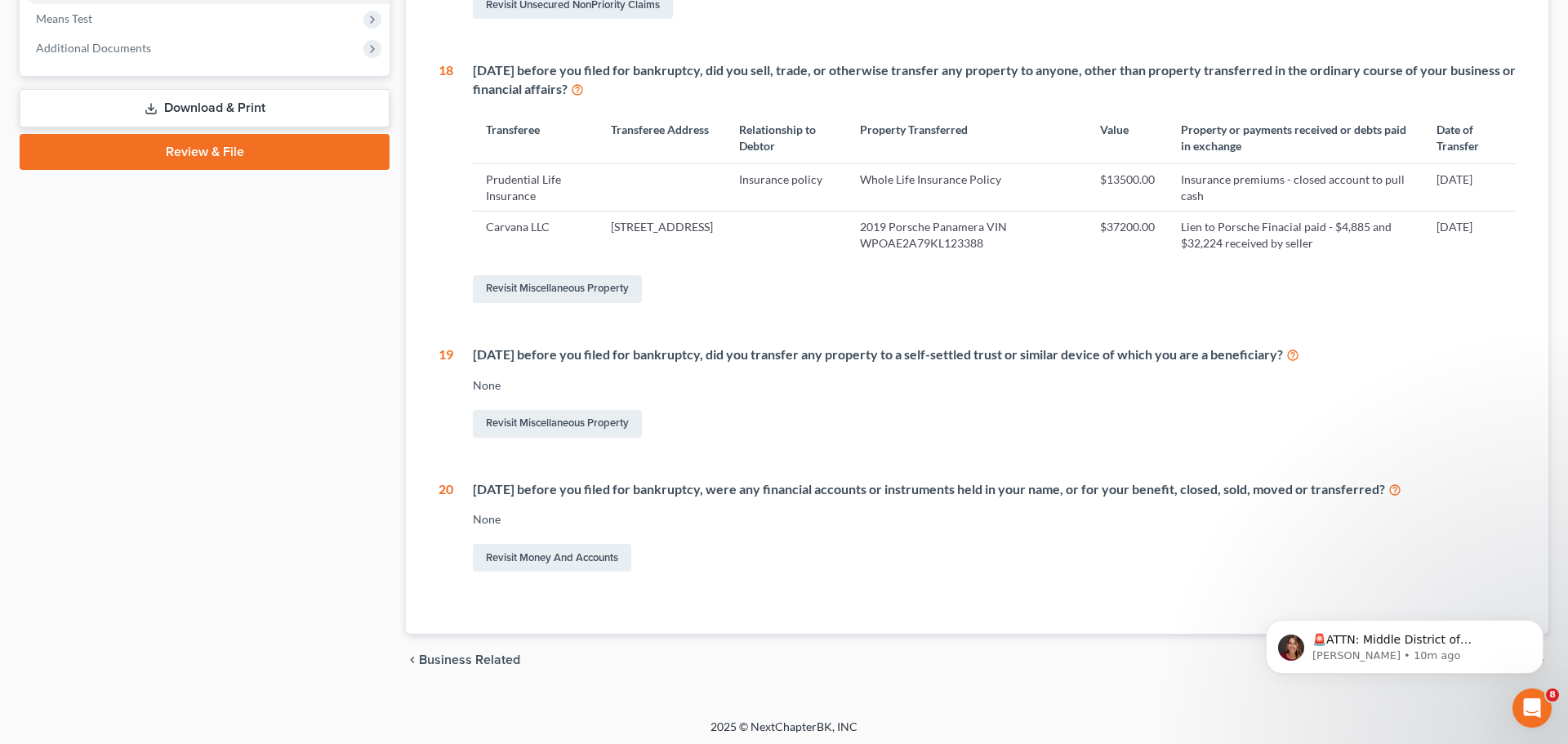
scroll to position [635, 0]
click at [548, 558] on link "Revisit Money and Accounts" at bounding box center [552, 559] width 159 height 28
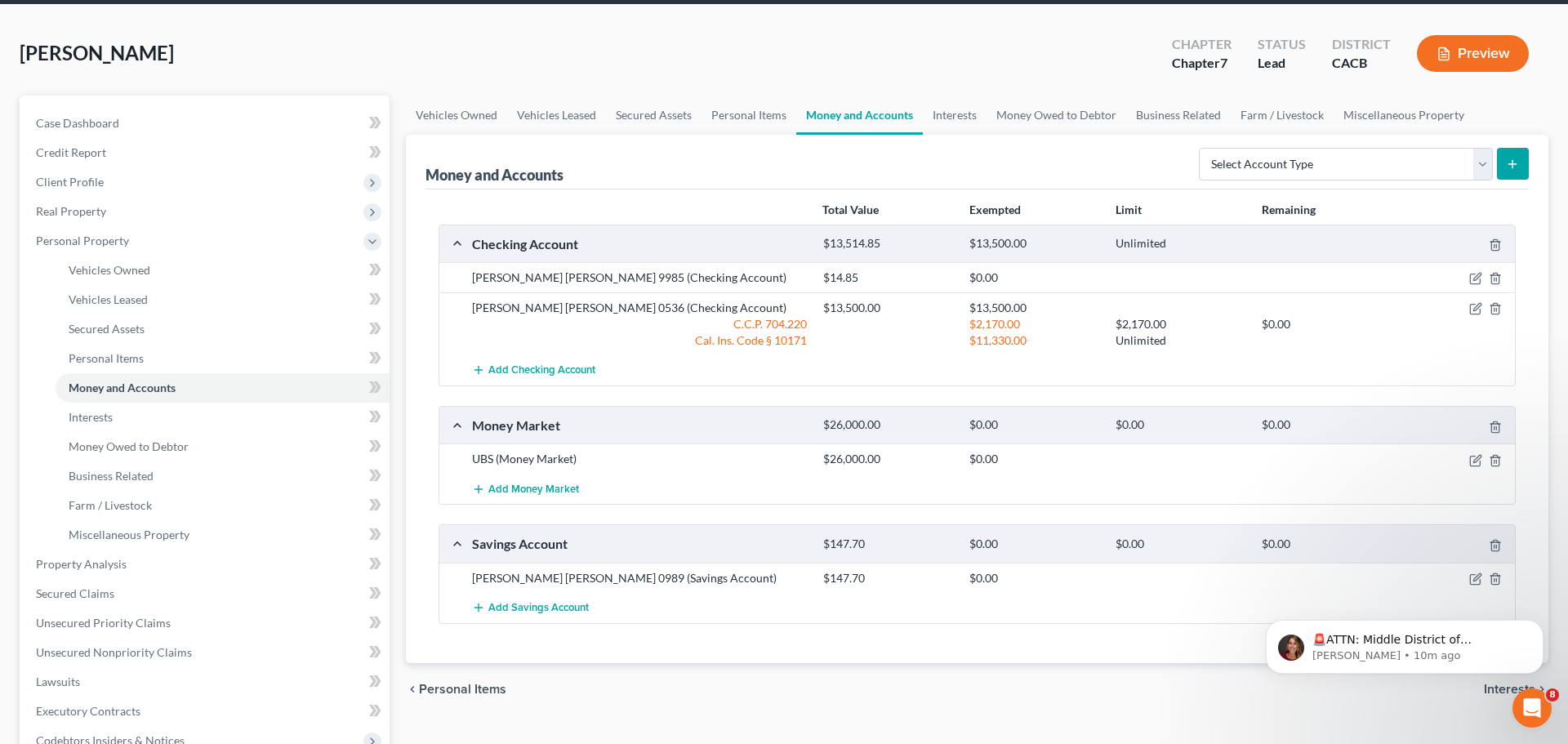
scroll to position [67, 0]
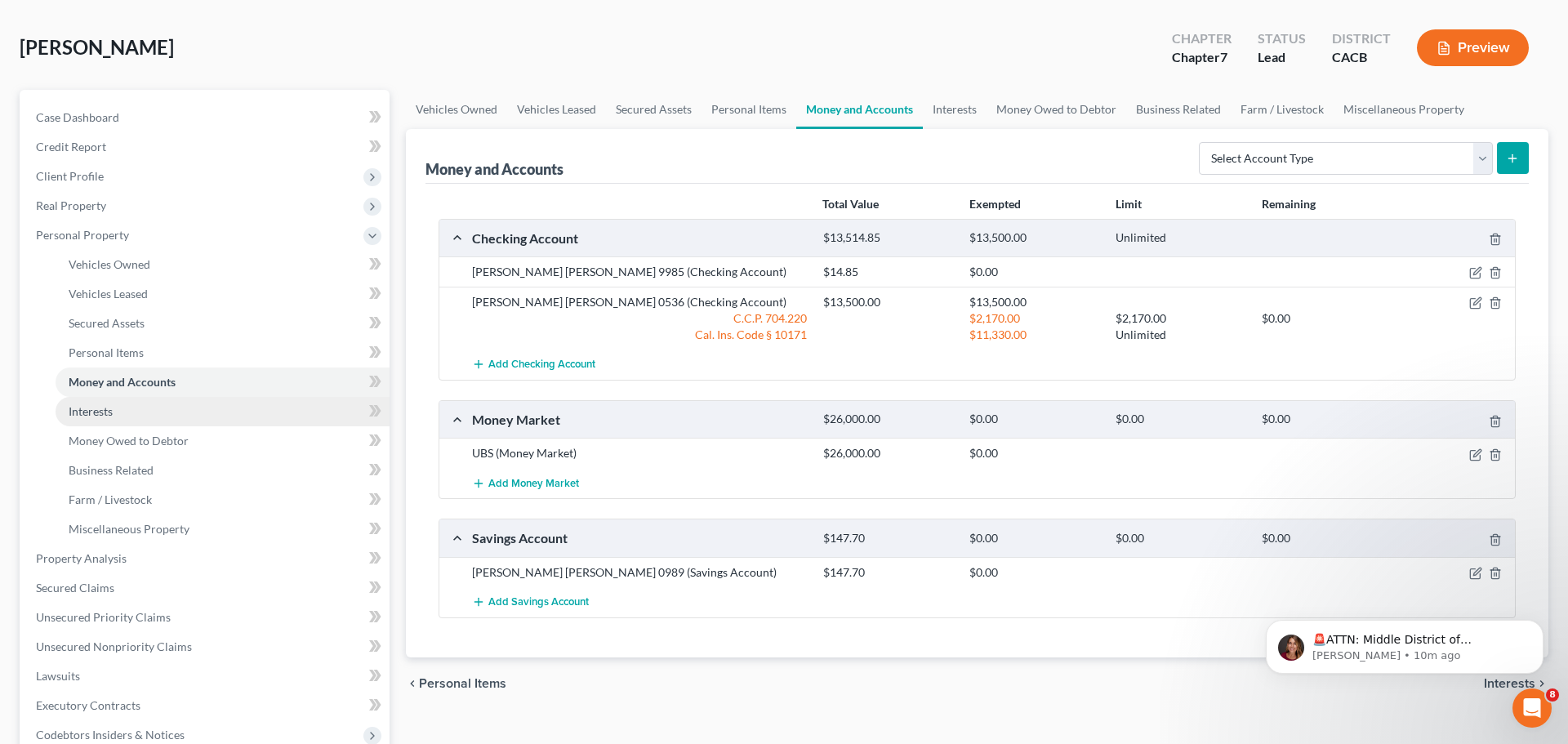
click at [120, 410] on link "Interests" at bounding box center [222, 412] width 334 height 30
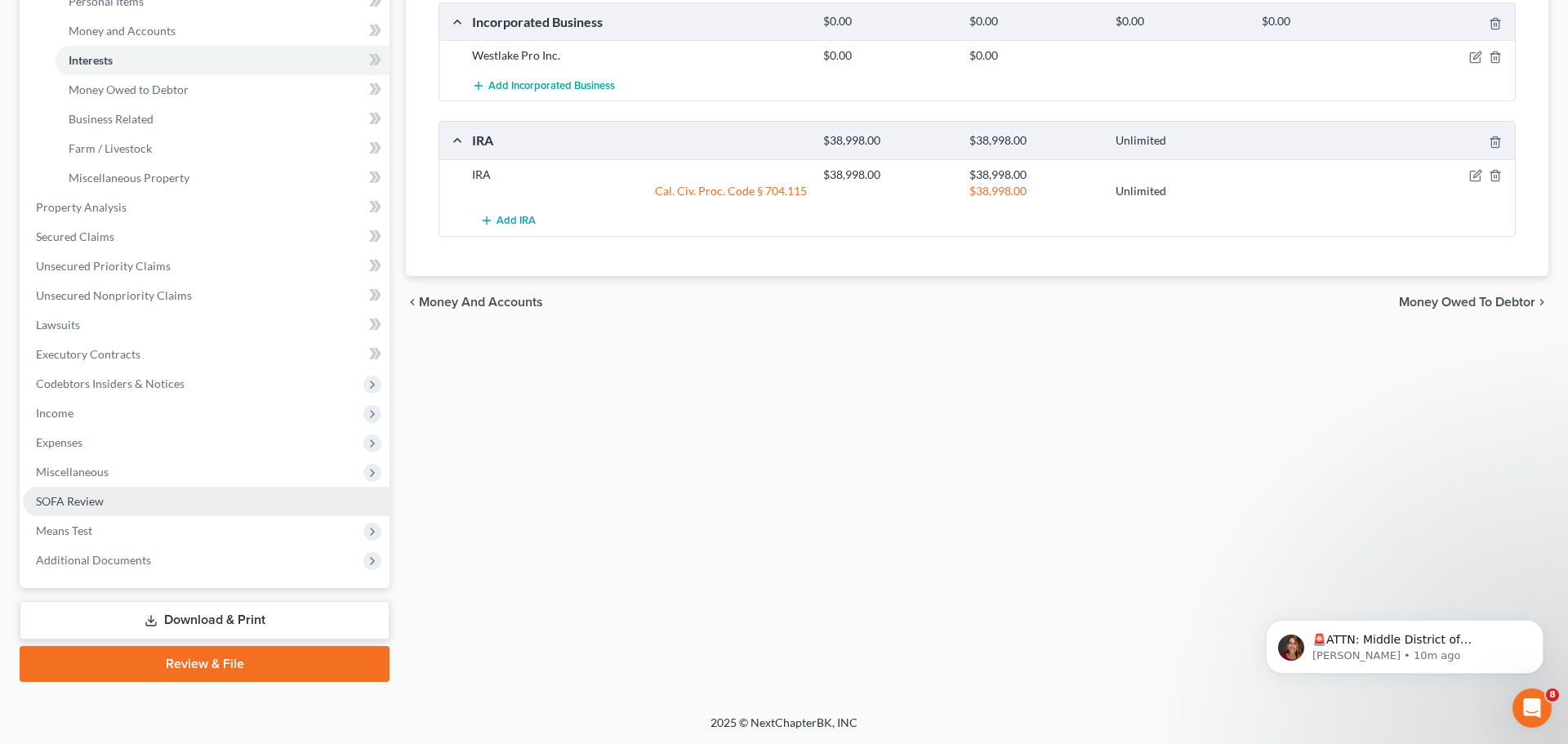
click at [79, 498] on span "SOFA Review" at bounding box center [70, 500] width 67 height 14
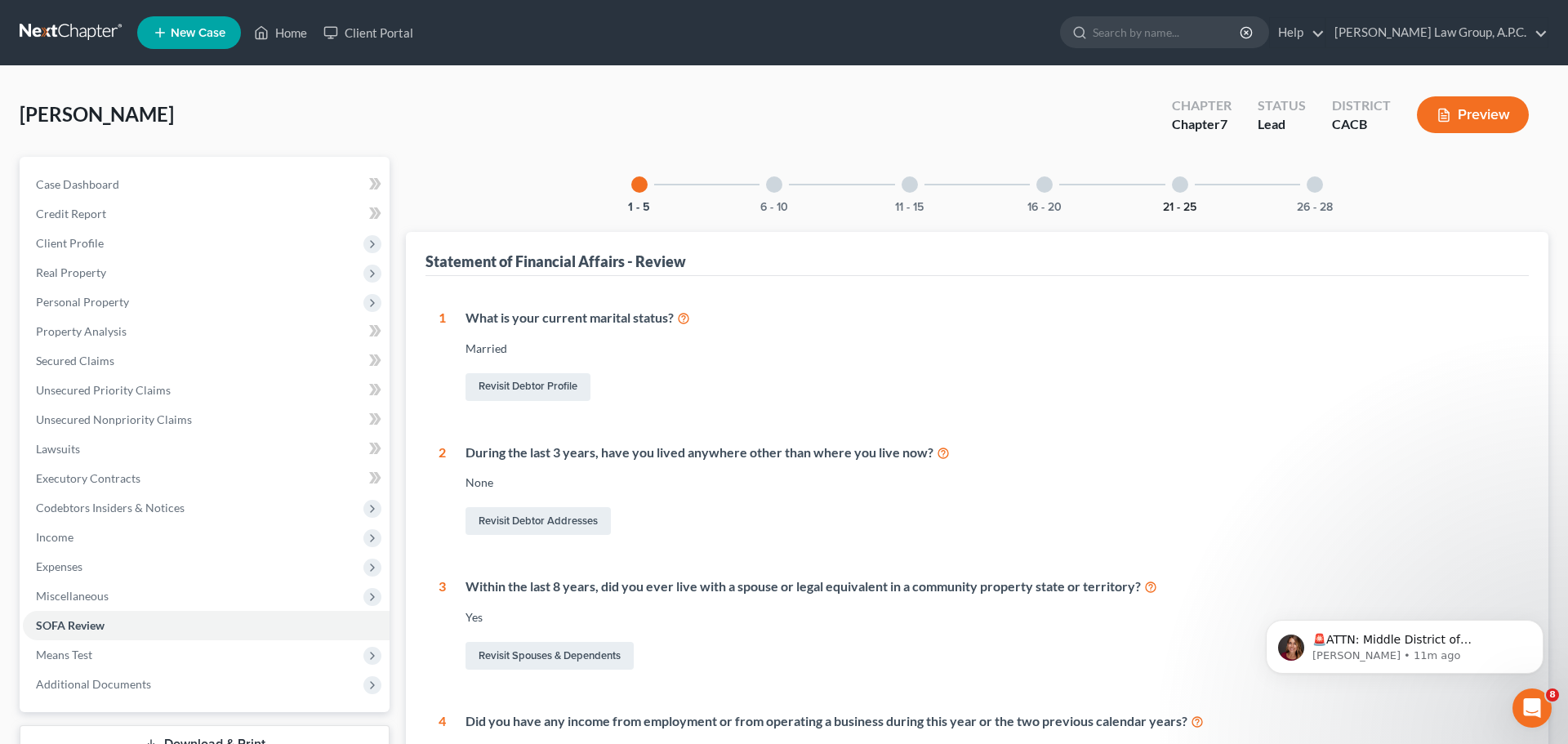
click at [1179, 198] on div "21 - 25" at bounding box center [1179, 184] width 55 height 55
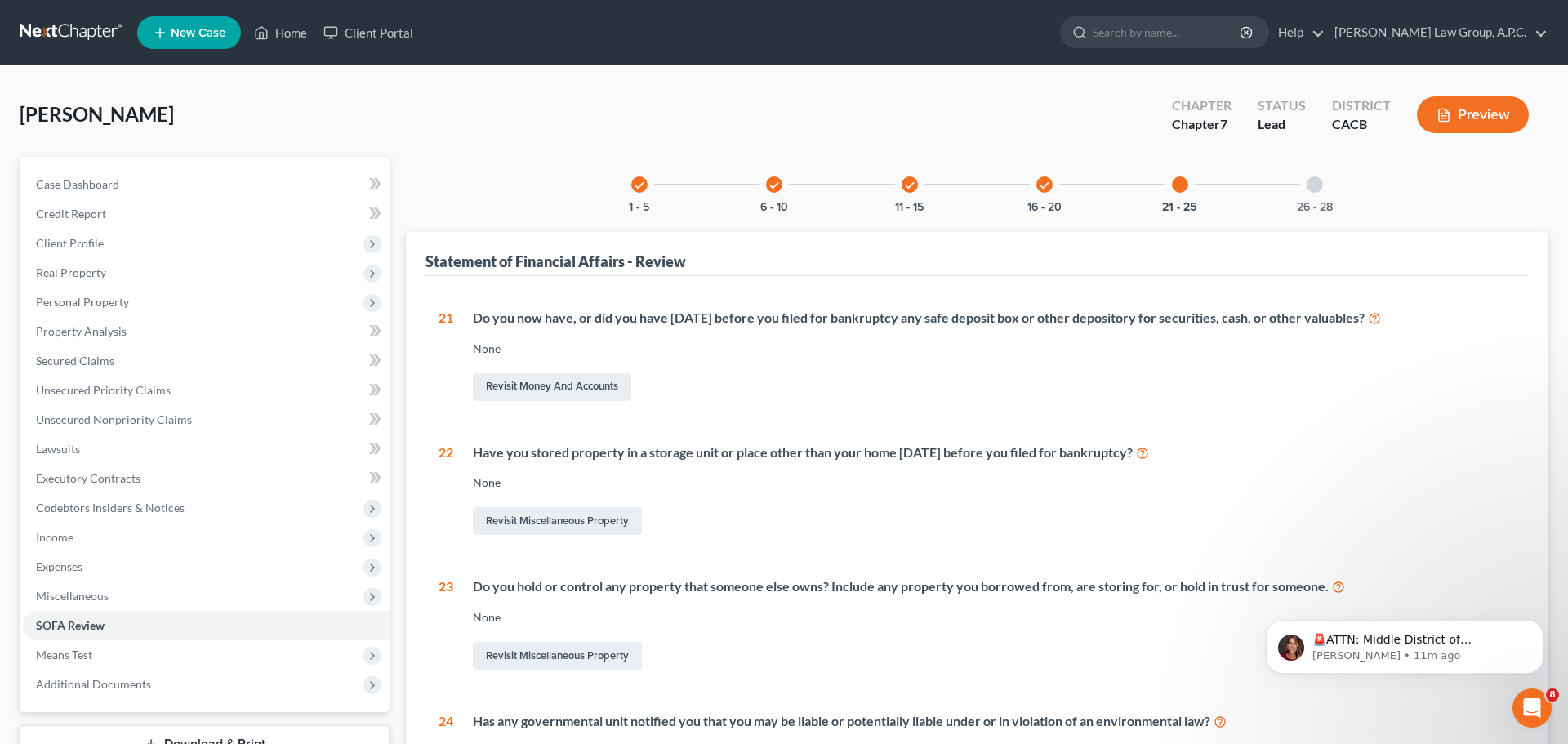
click at [1042, 193] on div "check 16 - 20" at bounding box center [1044, 184] width 55 height 55
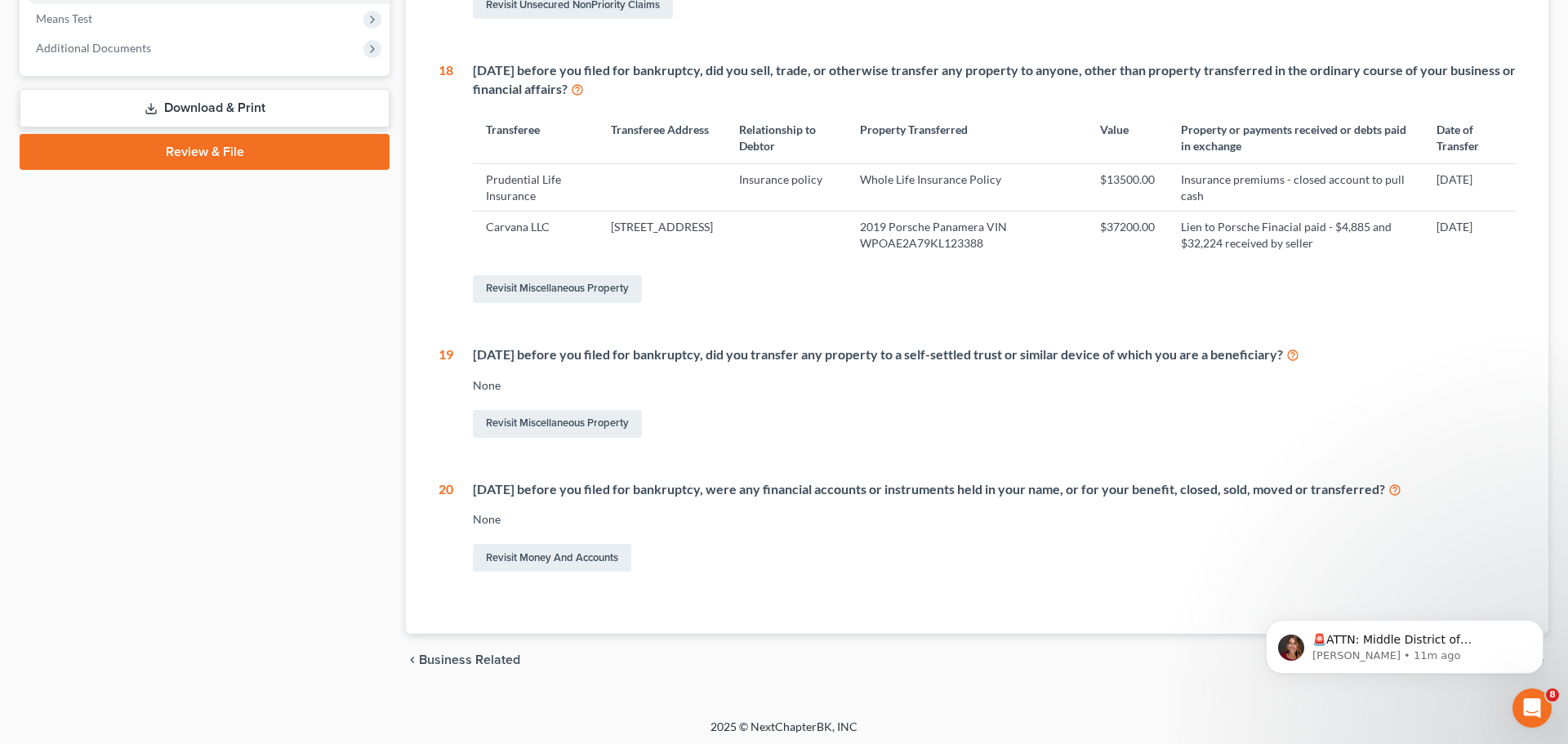
scroll to position [635, 0]
click at [1401, 488] on icon at bounding box center [1394, 490] width 13 height 16
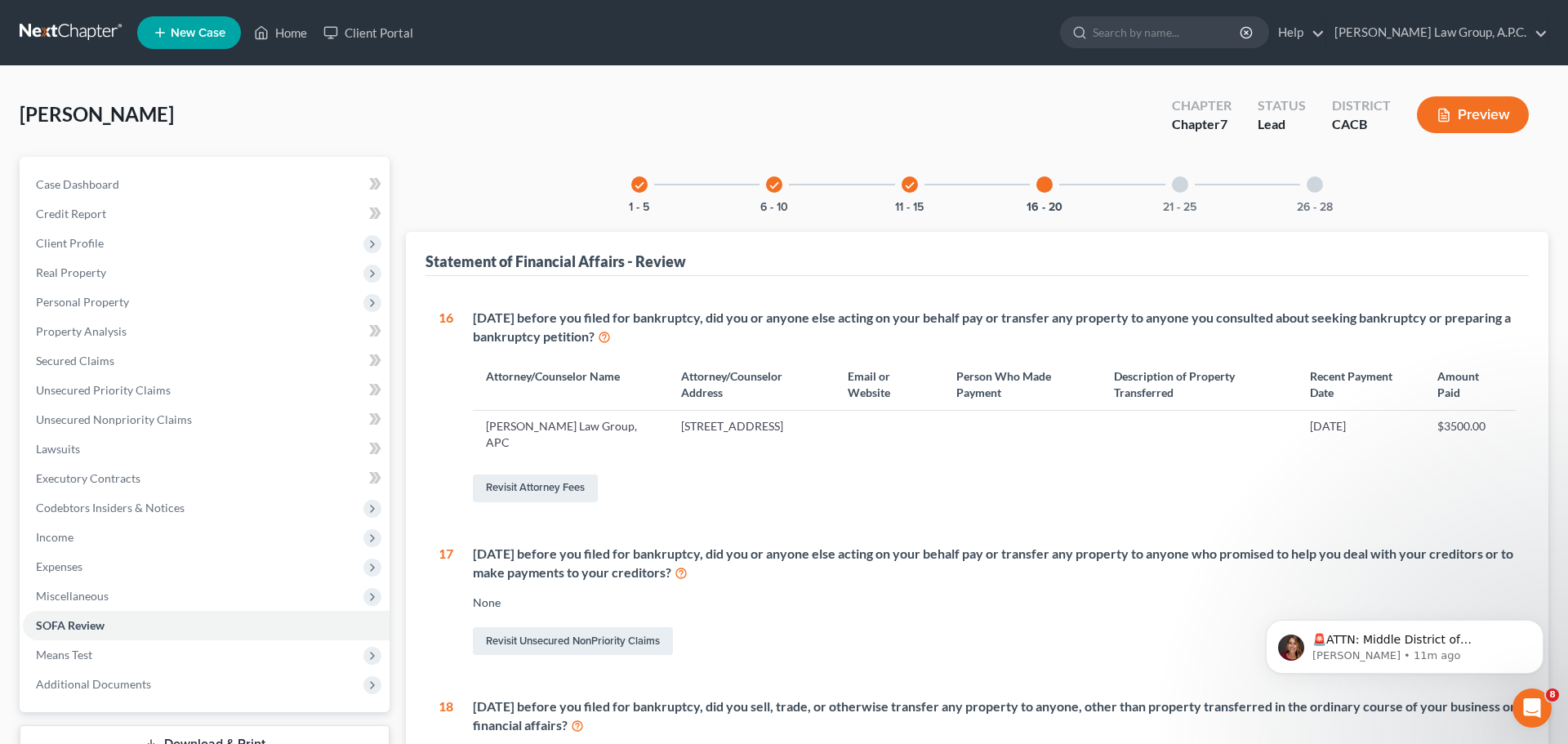
scroll to position [0, 0]
click at [1190, 188] on div "21 - 25" at bounding box center [1179, 184] width 55 height 55
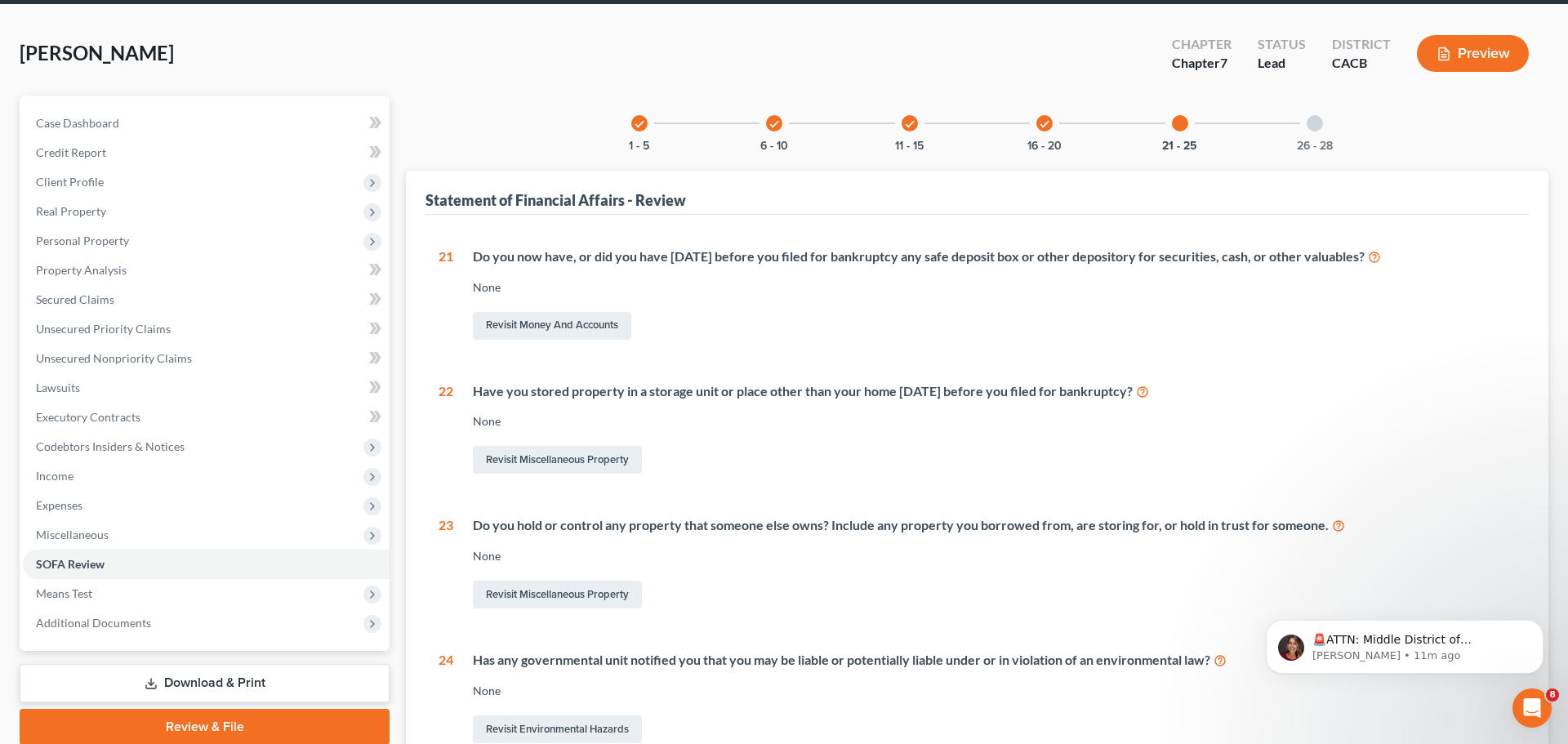
scroll to position [54, 0]
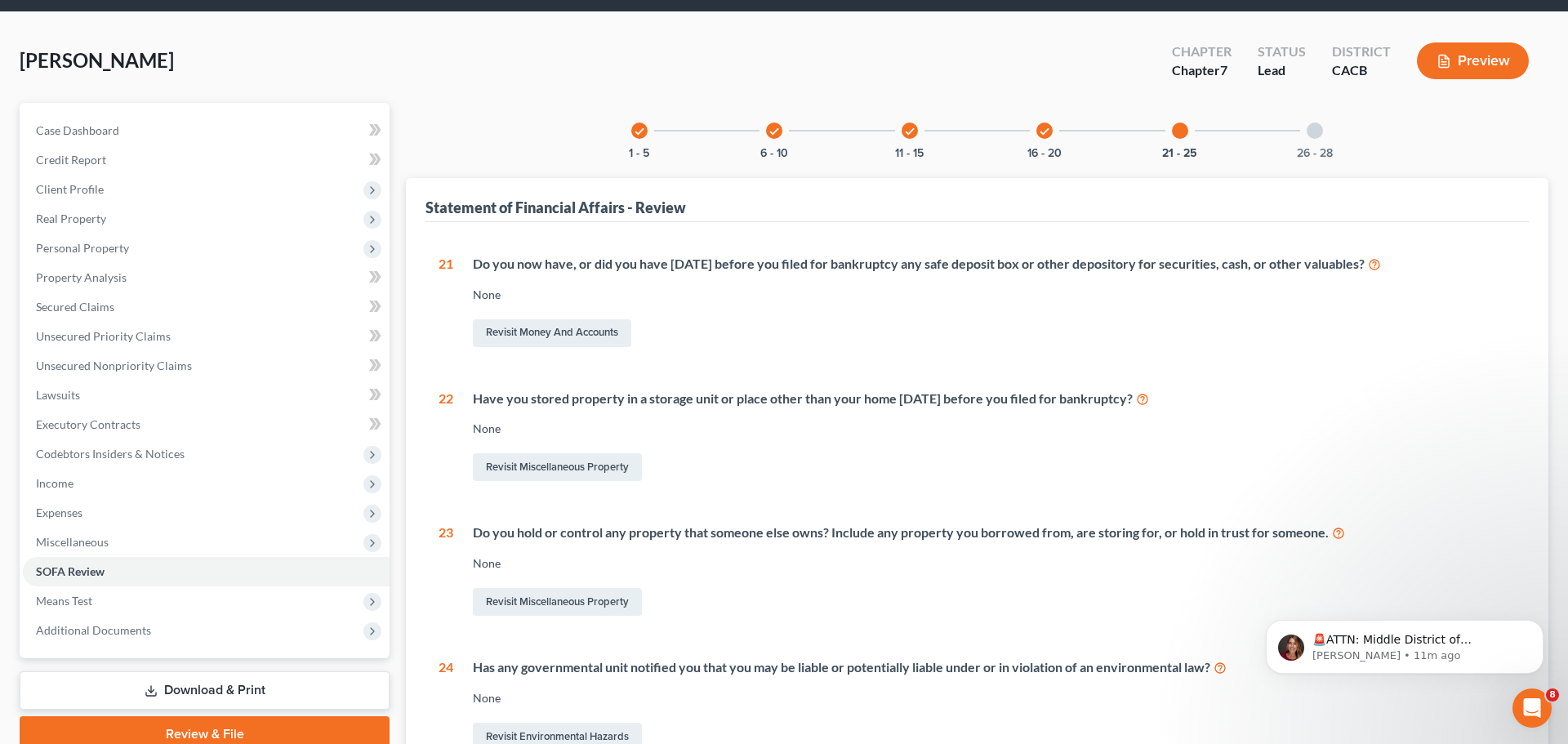
click at [1318, 130] on div at bounding box center [1315, 131] width 16 height 16
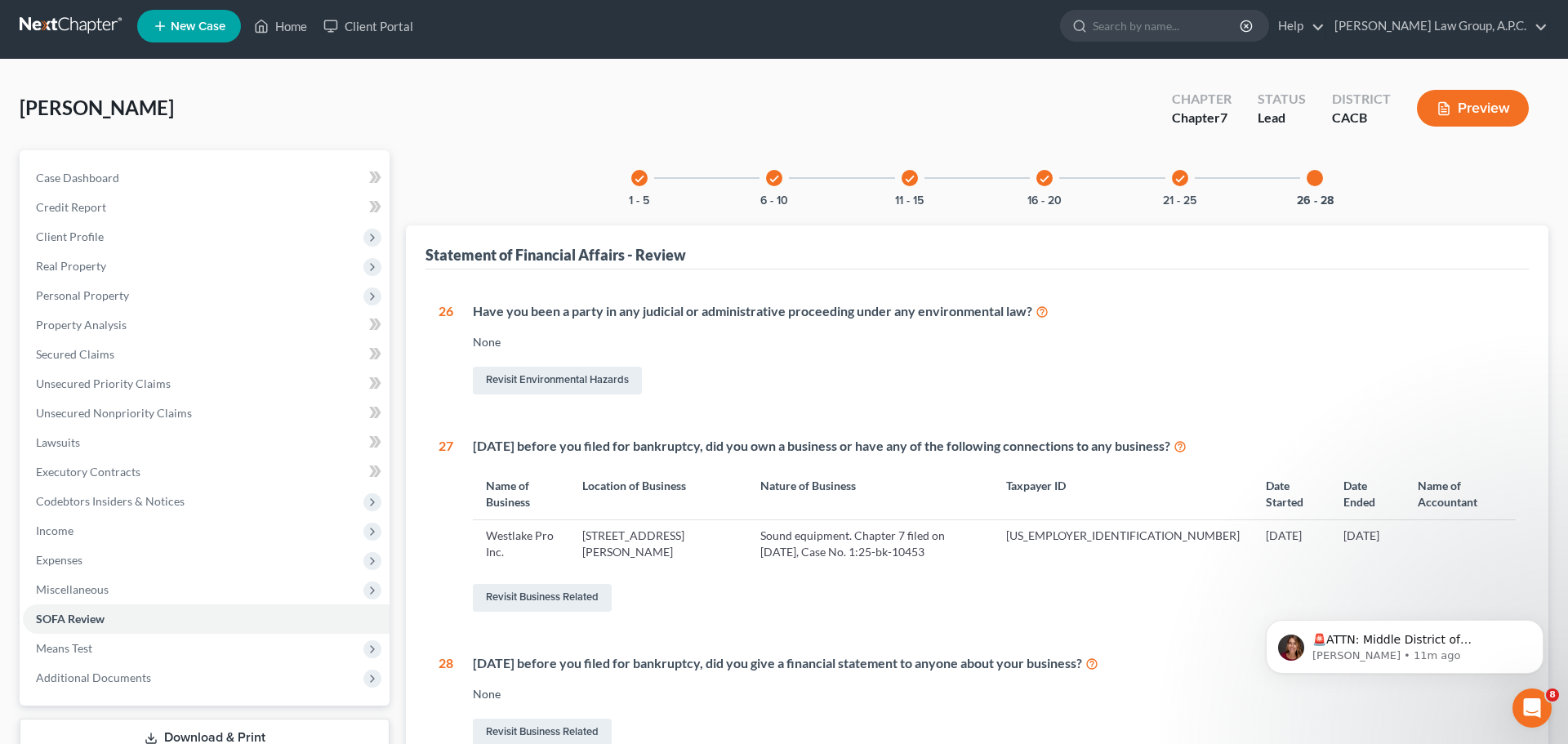
scroll to position [5, 0]
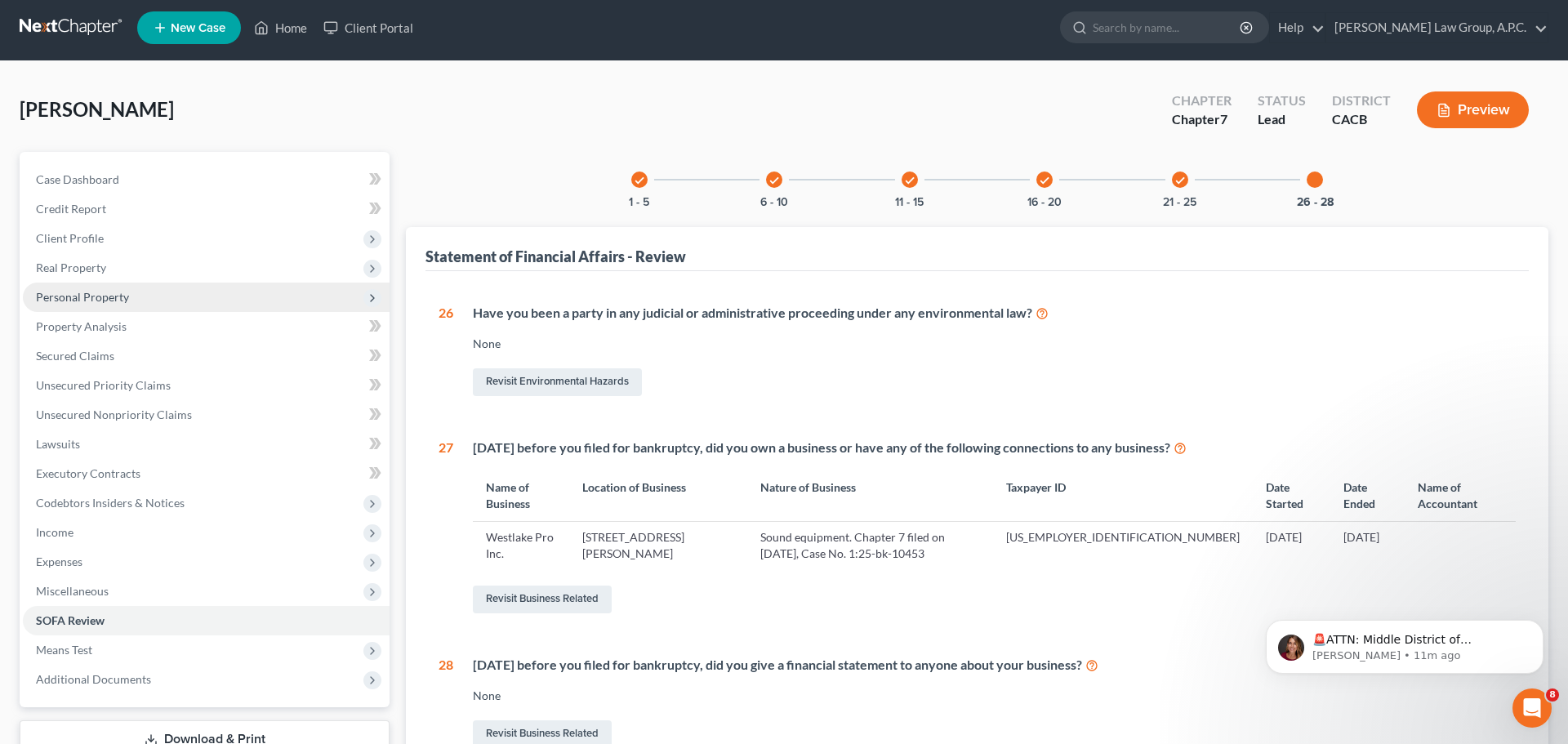
click at [65, 293] on span "Personal Property" at bounding box center [82, 296] width 93 height 14
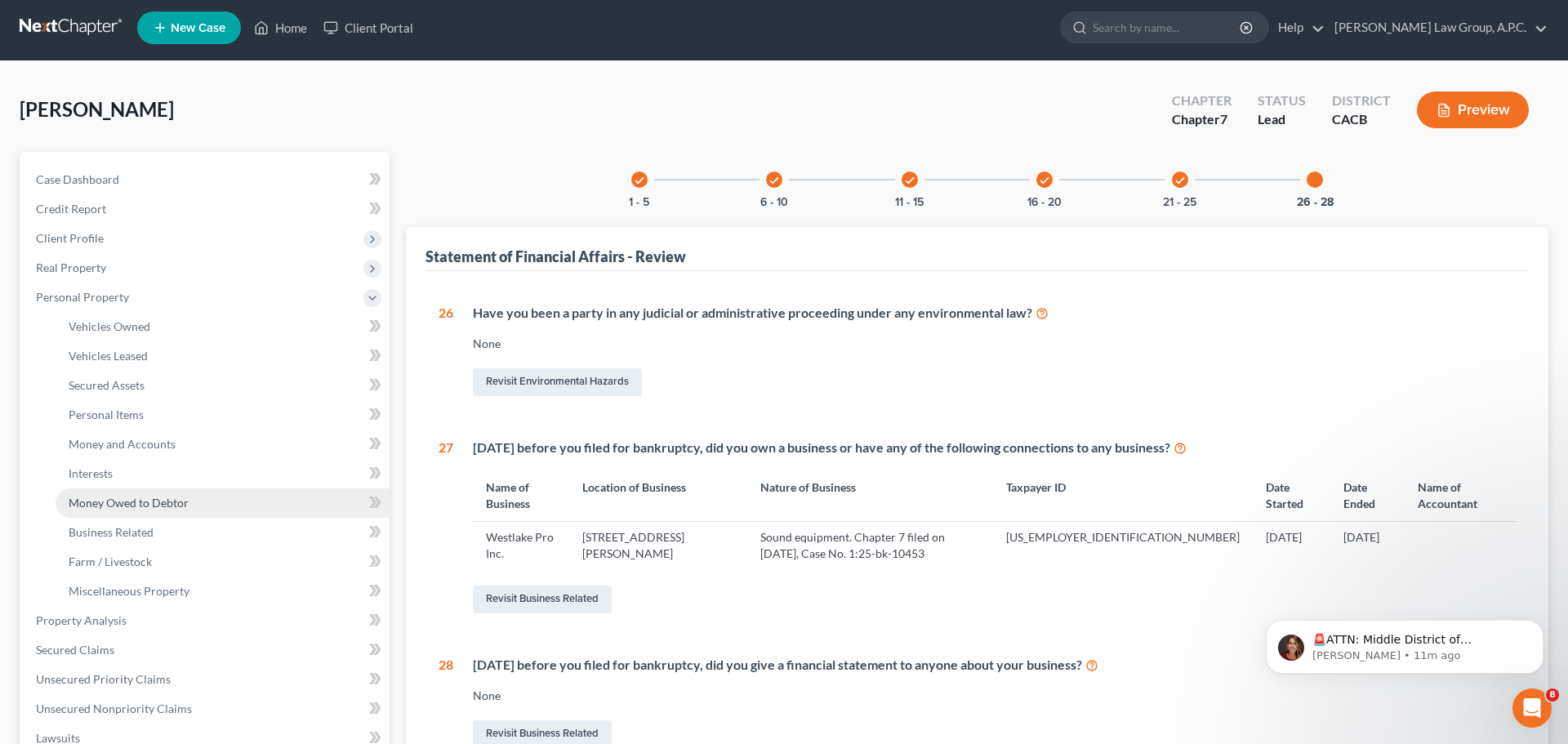
click at [109, 495] on span "Money Owed to Debtor" at bounding box center [128, 502] width 120 height 14
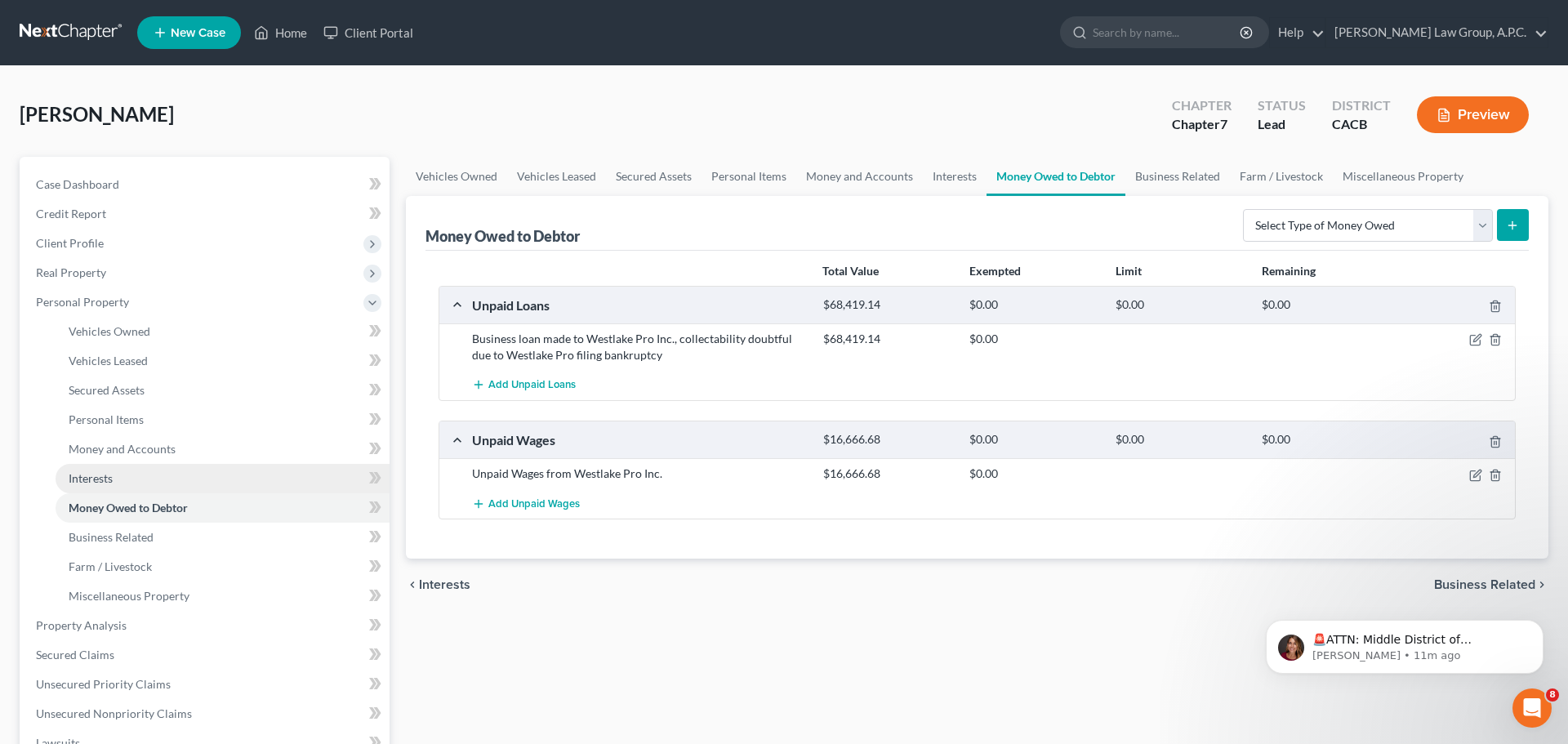
click at [88, 481] on span "Interests" at bounding box center [90, 478] width 44 height 14
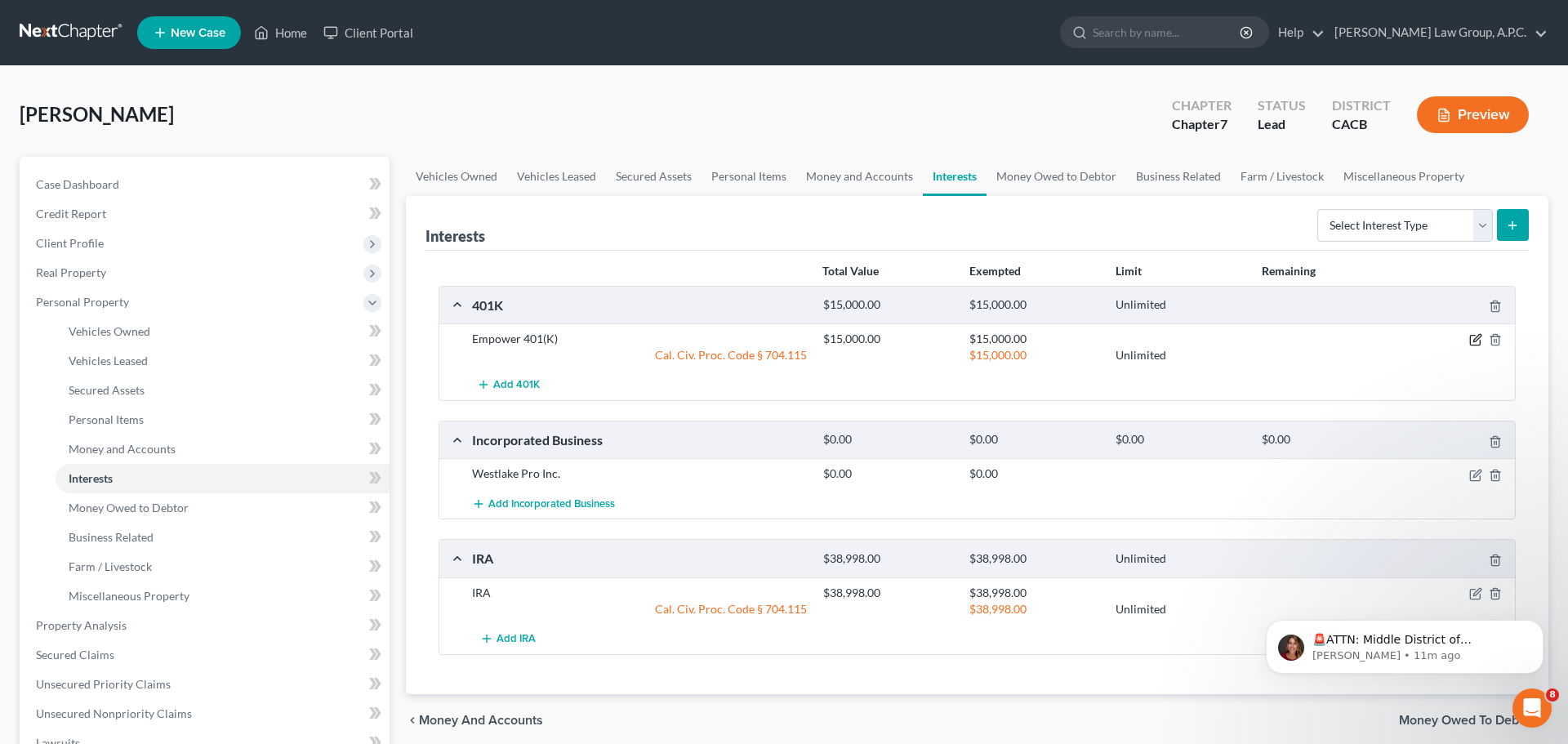
click at [1478, 337] on icon "button" at bounding box center [1476, 340] width 13 height 13
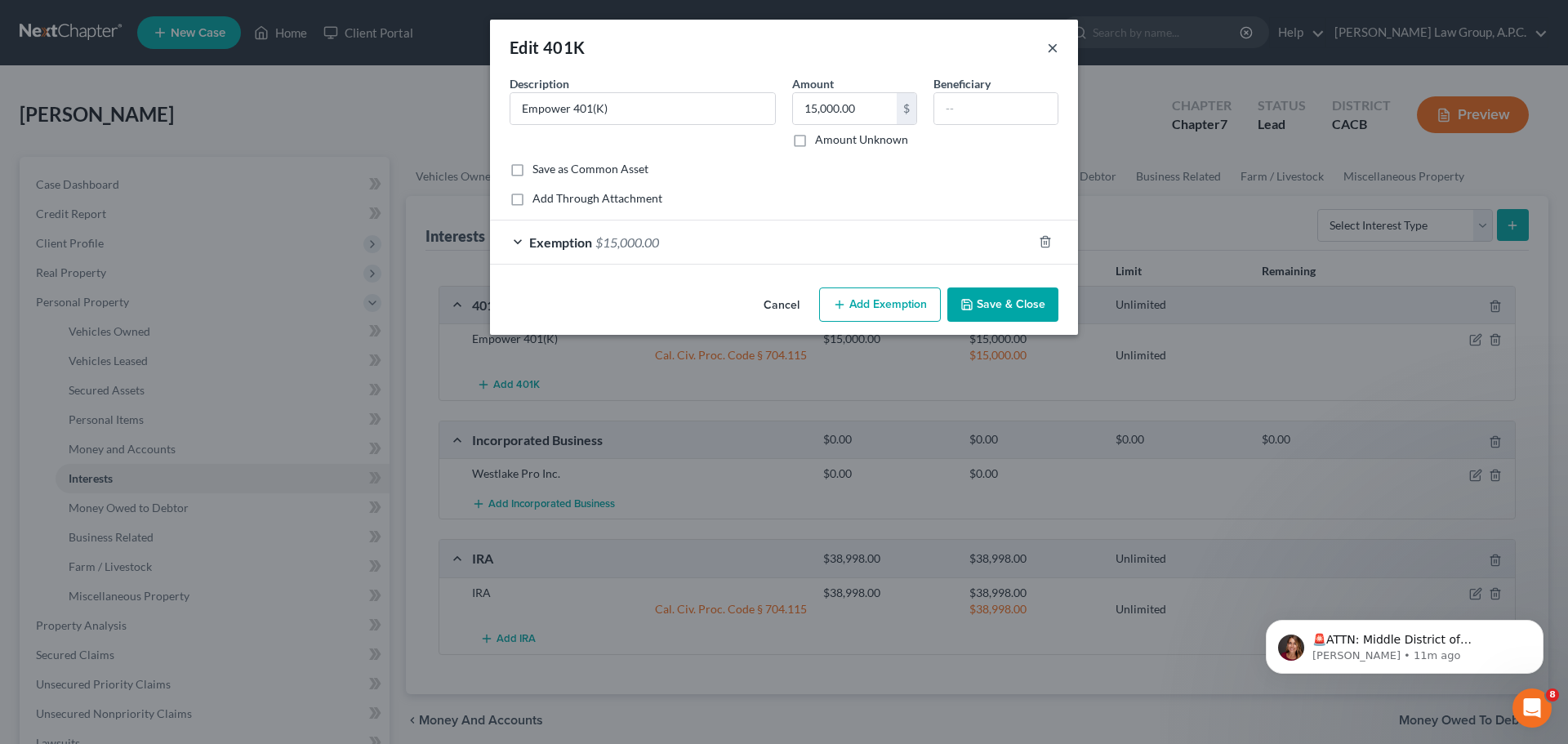
click at [1056, 48] on button "×" at bounding box center [1052, 48] width 12 height 20
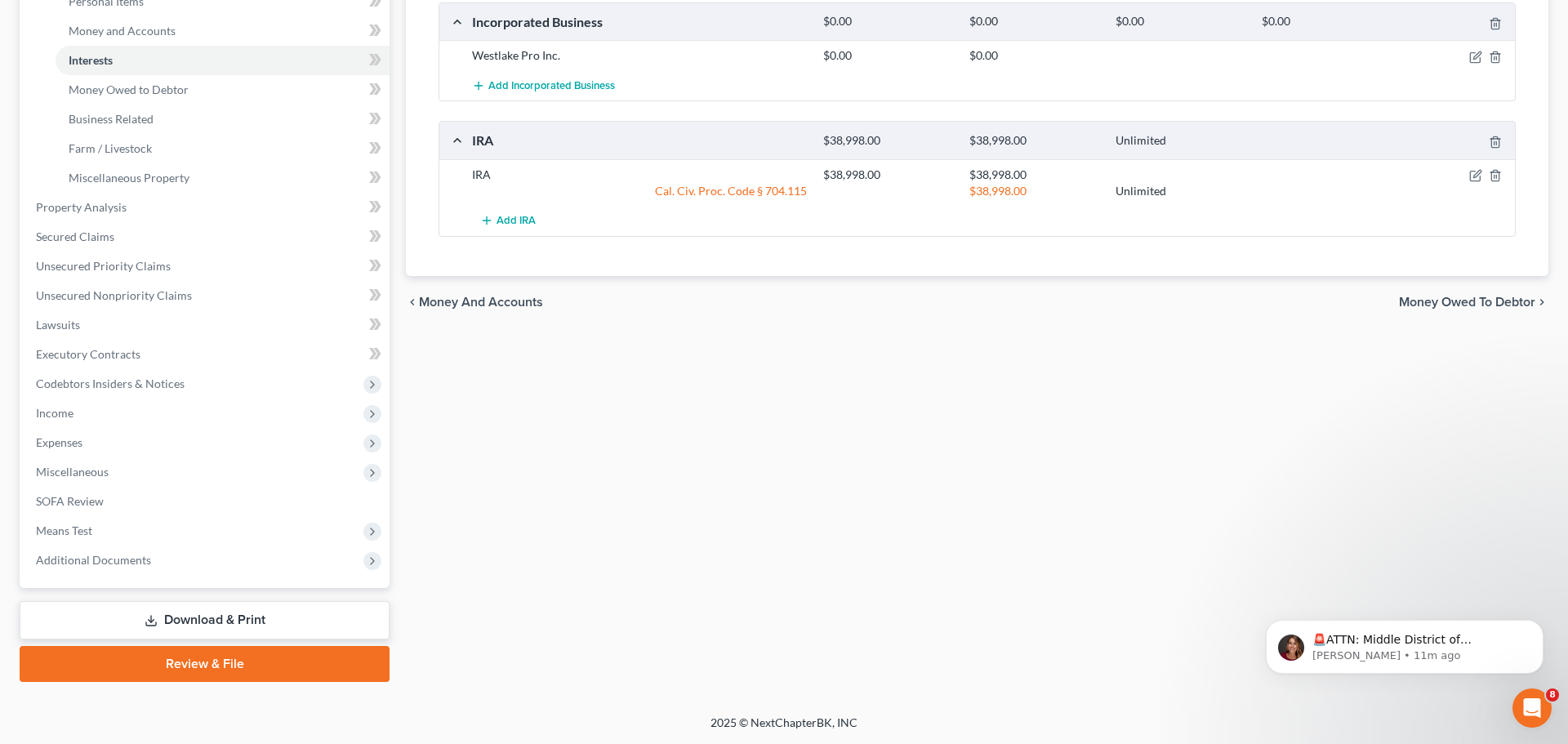
scroll to position [418, 0]
click at [225, 624] on link "Download & Print" at bounding box center [205, 620] width 370 height 39
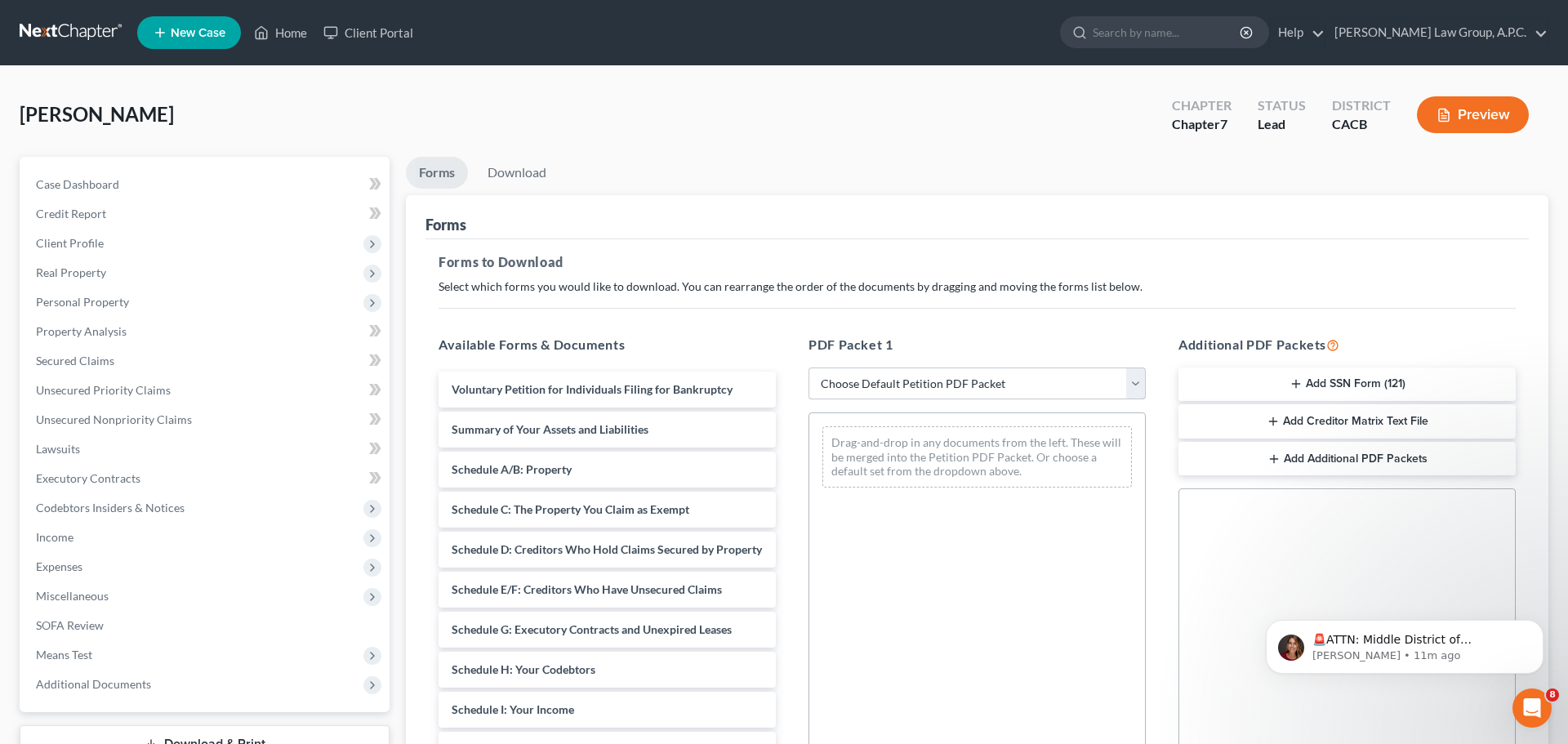
select select "0"
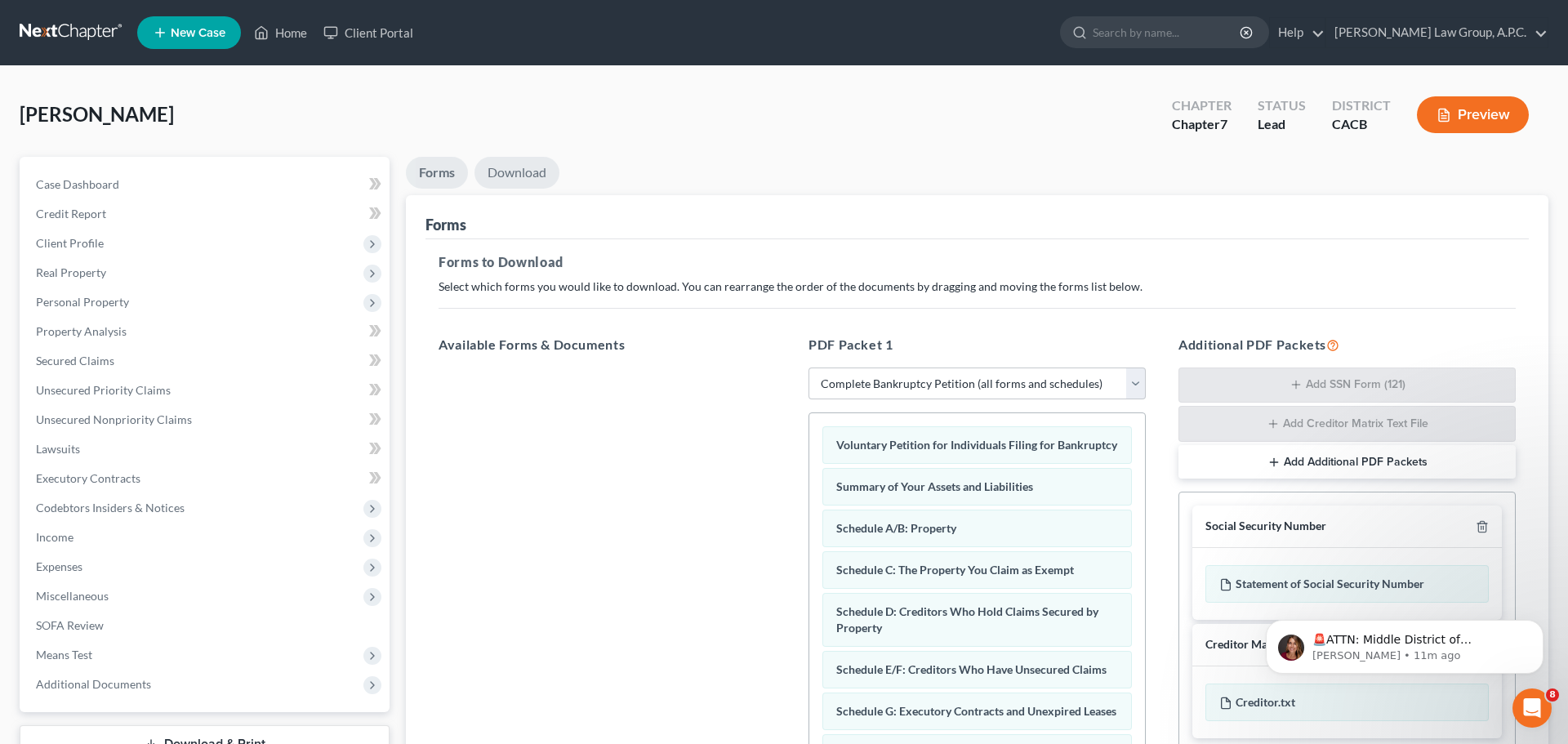
click at [537, 171] on link "Download" at bounding box center [517, 173] width 85 height 32
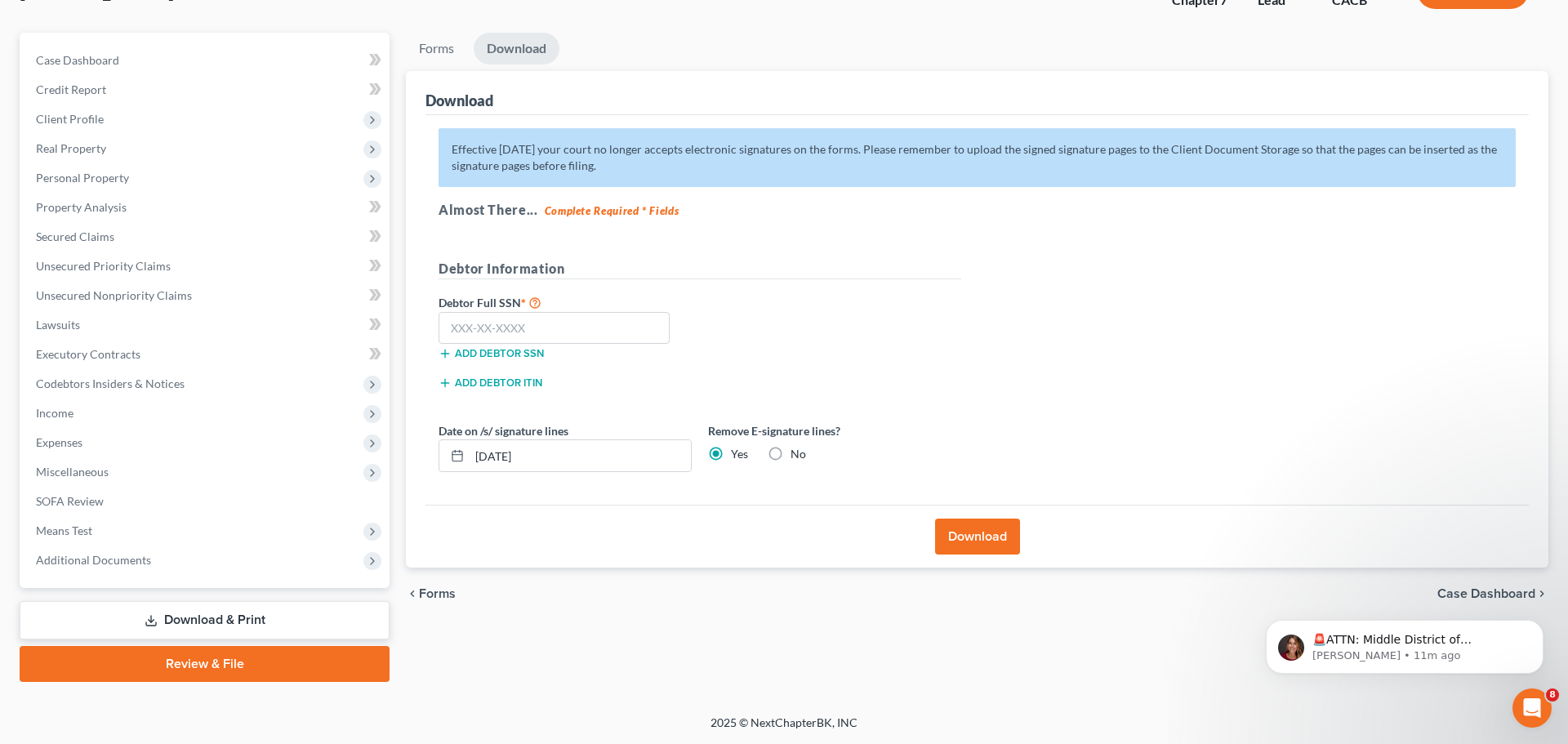
scroll to position [124, 0]
click at [968, 537] on button "Download" at bounding box center [977, 537] width 85 height 36
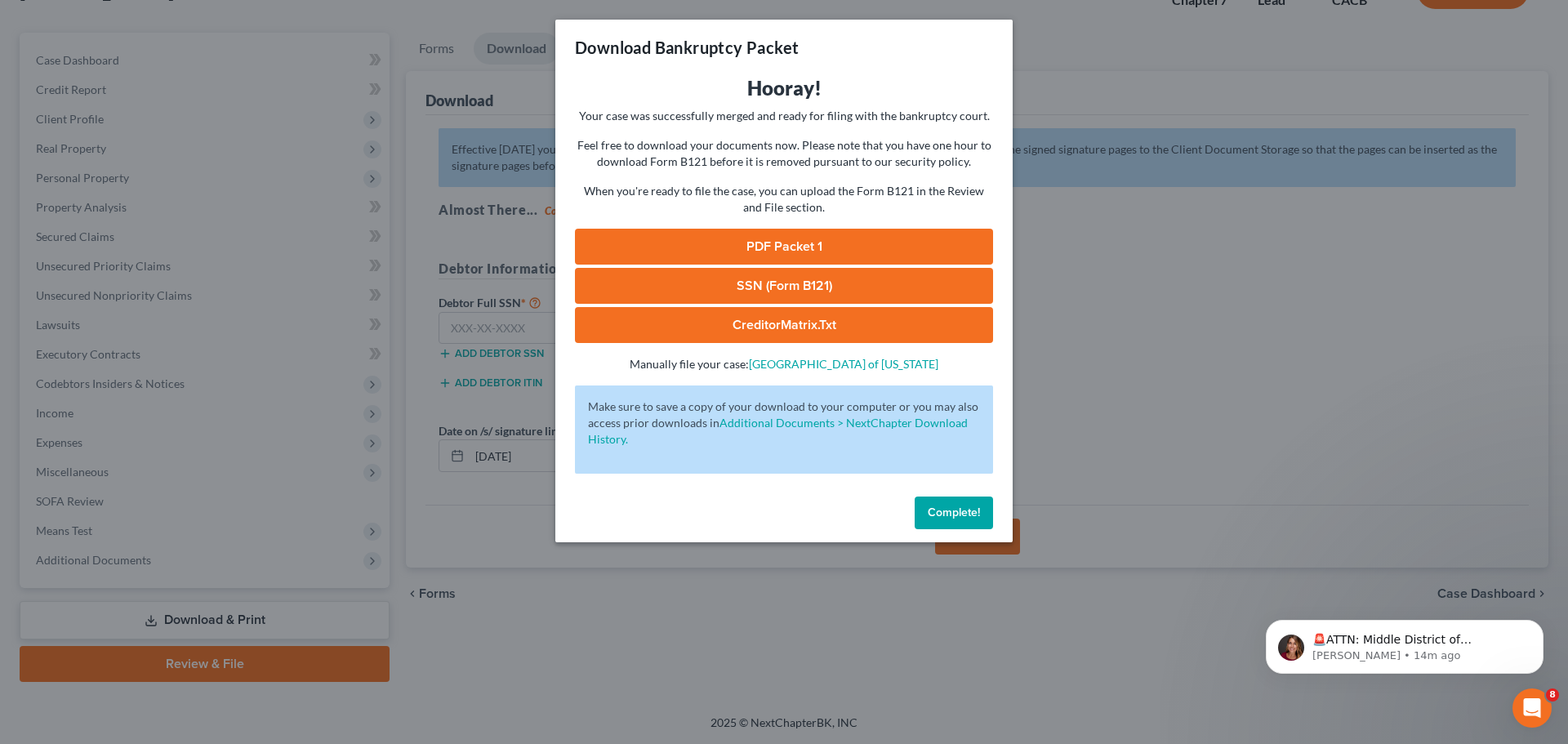
click at [794, 258] on link "PDF Packet 1" at bounding box center [784, 247] width 418 height 36
